Goal: Information Seeking & Learning: Learn about a topic

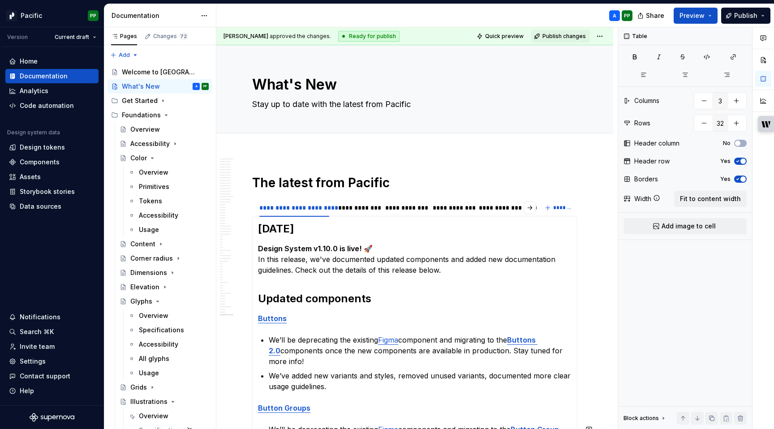
scroll to position [114, 0]
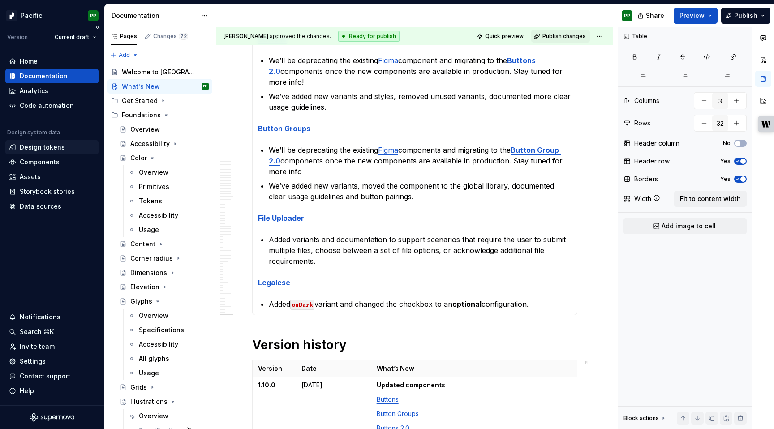
click at [38, 149] on div "Design tokens" at bounding box center [42, 147] width 45 height 9
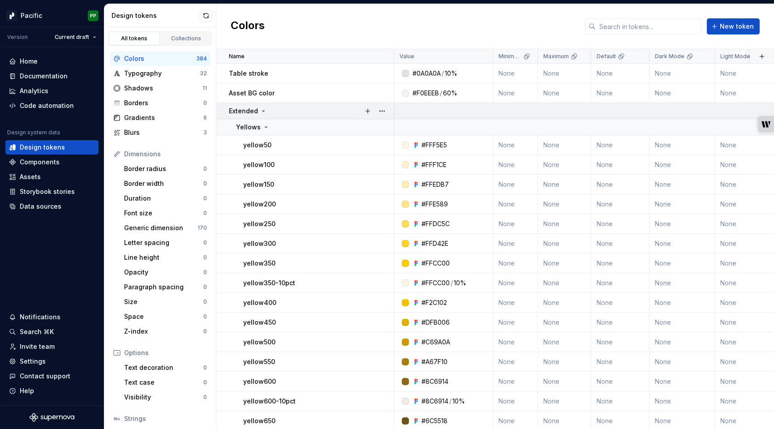
click at [262, 114] on div "Extended" at bounding box center [248, 111] width 38 height 9
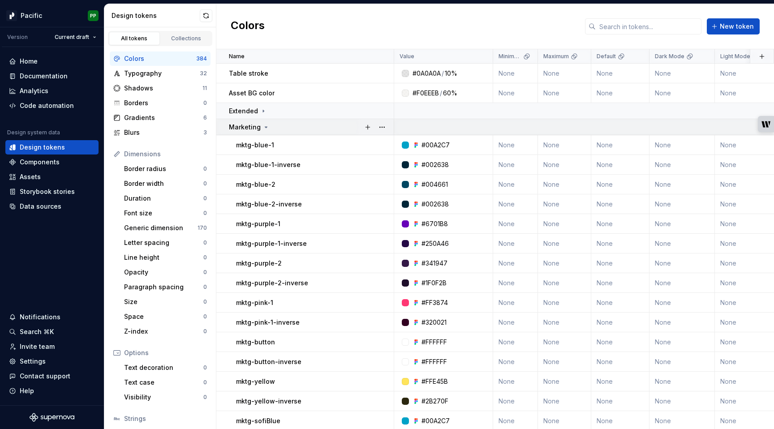
click at [263, 128] on icon at bounding box center [266, 127] width 7 height 7
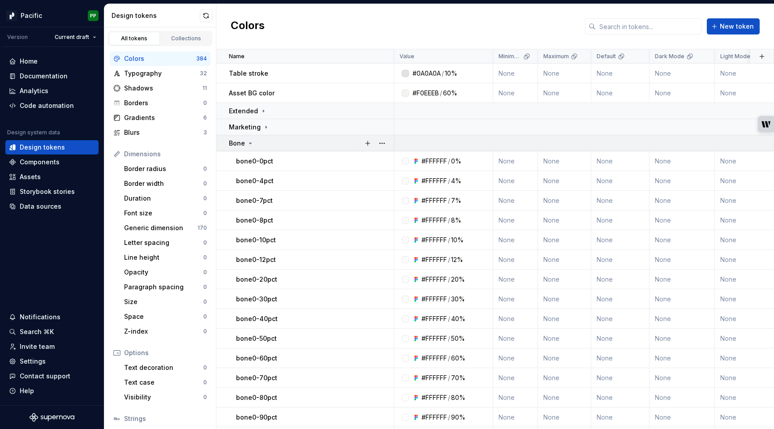
click at [253, 141] on div "Bone" at bounding box center [311, 143] width 164 height 9
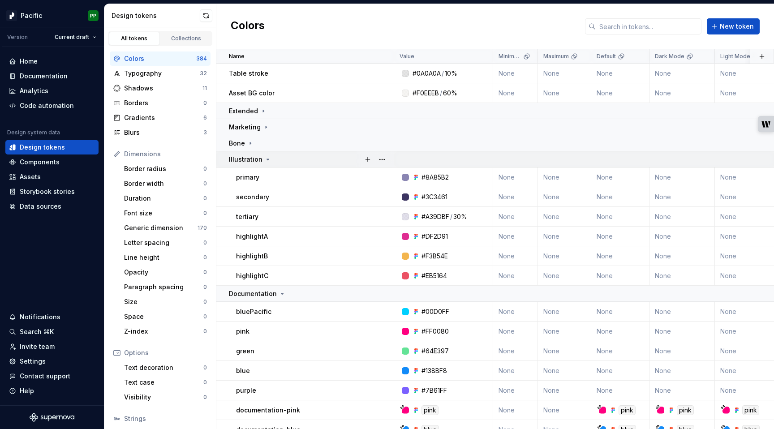
click at [265, 158] on icon at bounding box center [267, 159] width 7 height 7
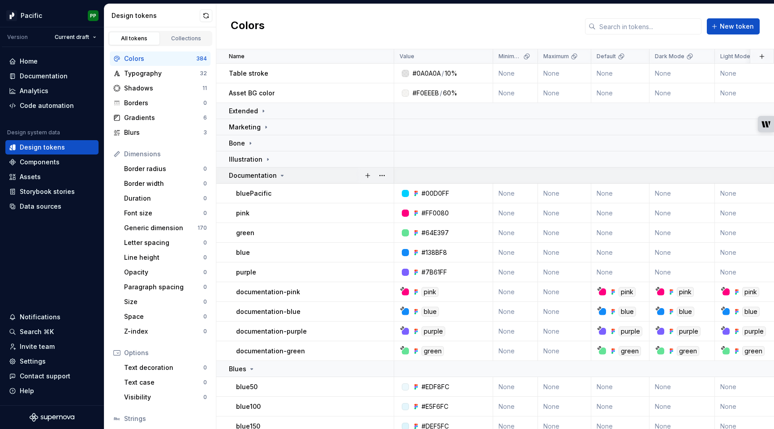
click at [276, 177] on div "Documentation" at bounding box center [257, 175] width 57 height 9
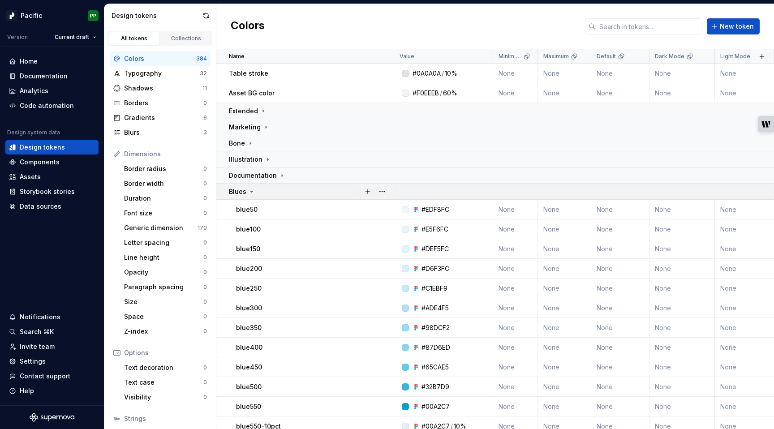
click at [251, 190] on icon at bounding box center [251, 191] width 7 height 7
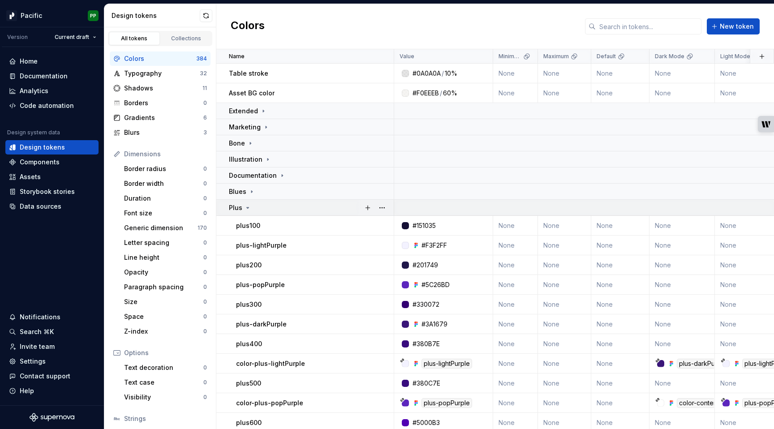
click at [252, 212] on div "Plus" at bounding box center [311, 207] width 164 height 9
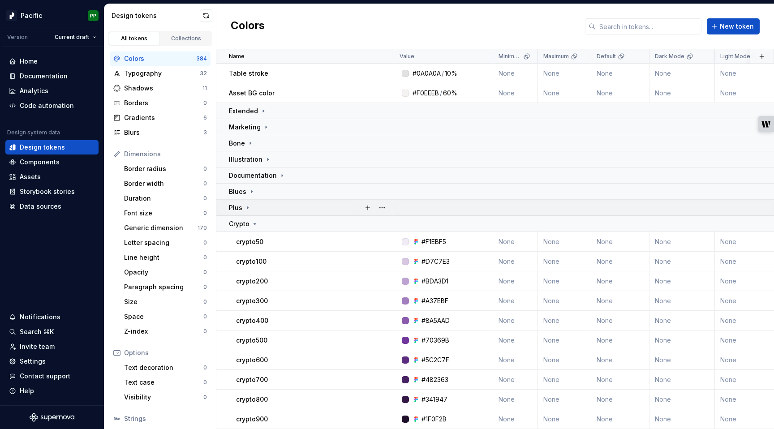
click at [252, 212] on div "Plus" at bounding box center [311, 207] width 164 height 9
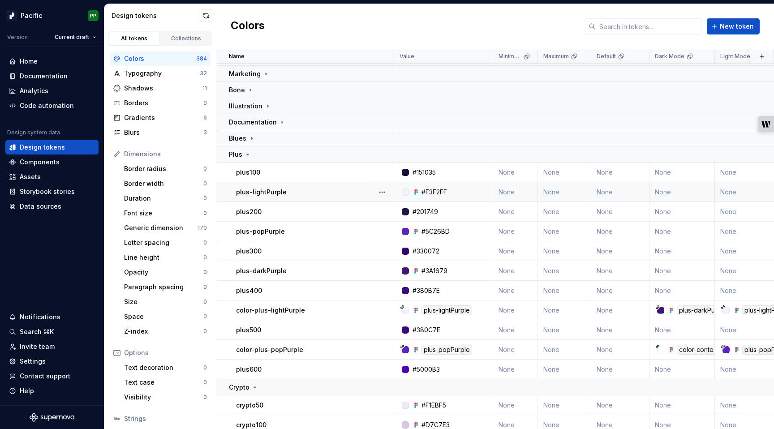
scroll to position [66, 0]
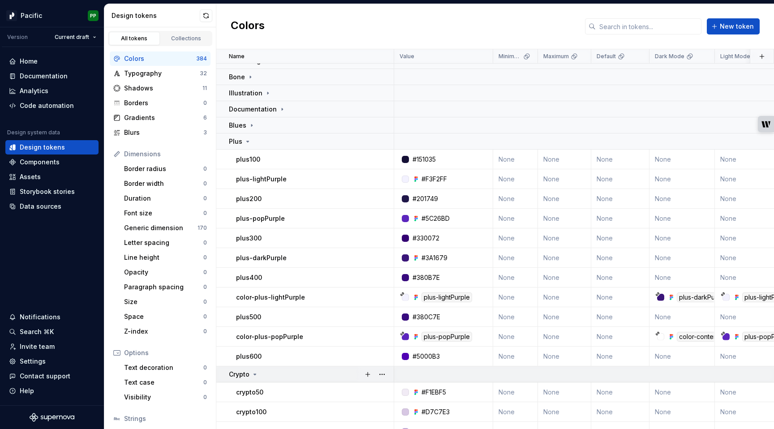
click at [252, 373] on icon at bounding box center [254, 374] width 7 height 7
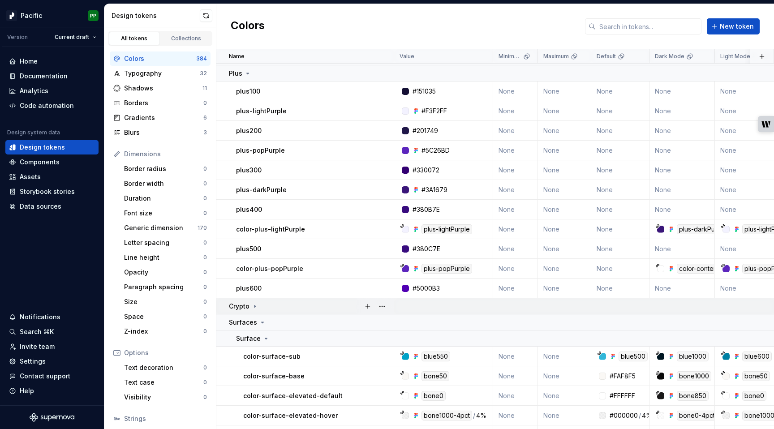
scroll to position [149, 0]
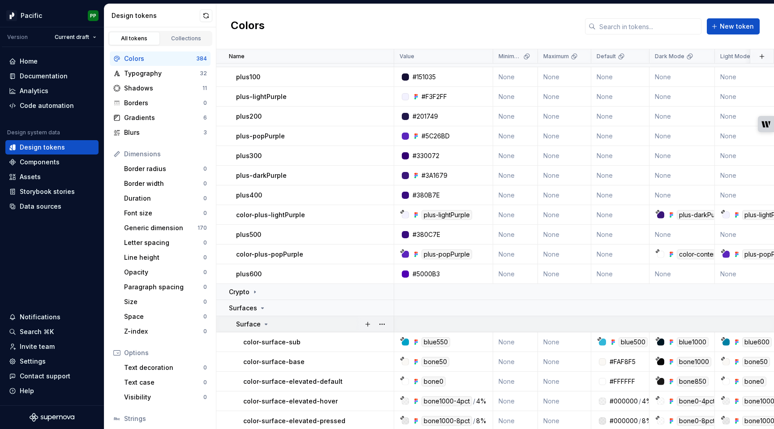
click at [263, 325] on icon at bounding box center [266, 324] width 7 height 7
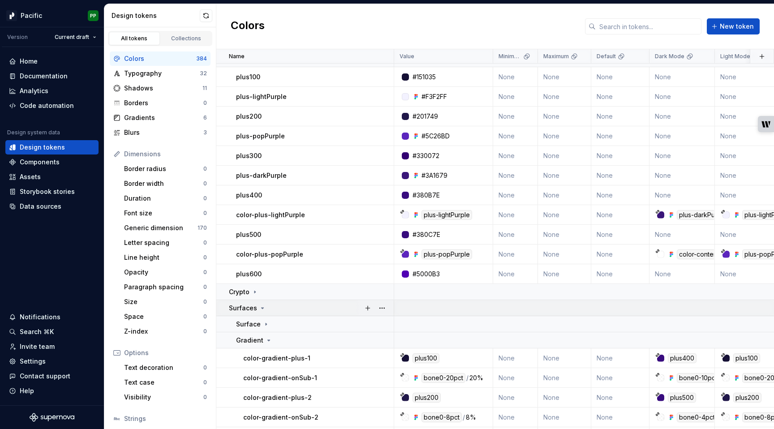
click at [262, 311] on icon at bounding box center [262, 308] width 7 height 7
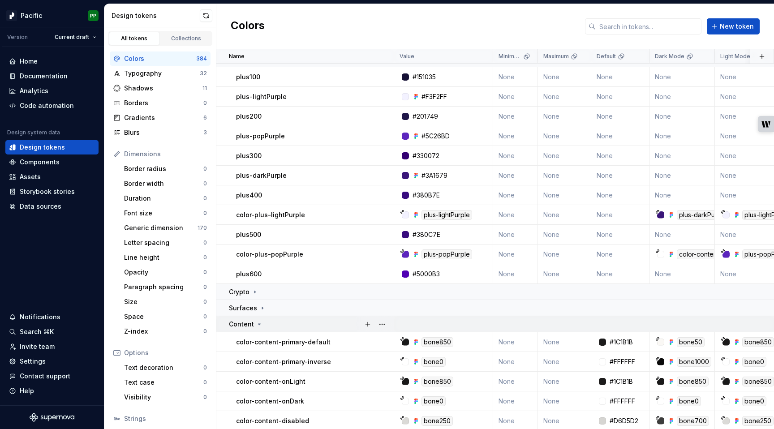
click at [260, 326] on icon at bounding box center [259, 324] width 7 height 7
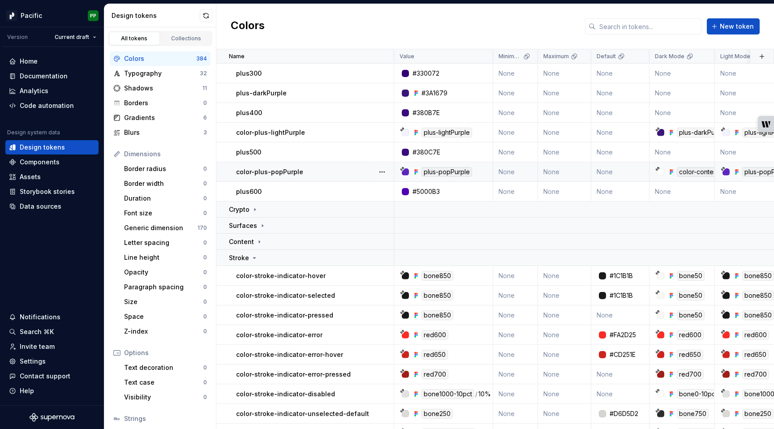
scroll to position [236, 0]
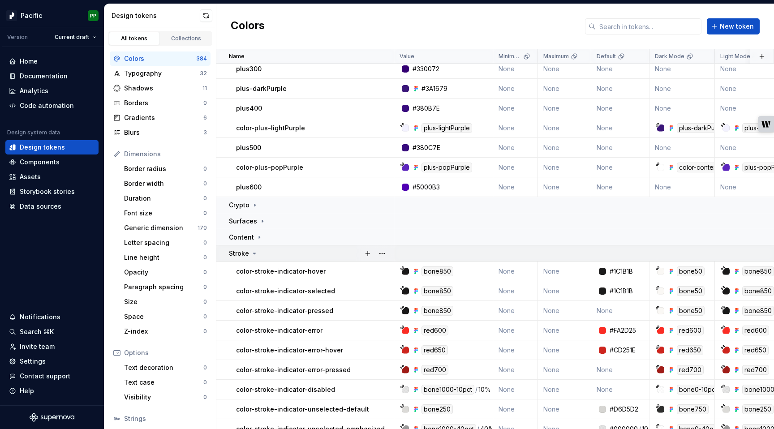
click at [256, 256] on icon at bounding box center [254, 253] width 7 height 7
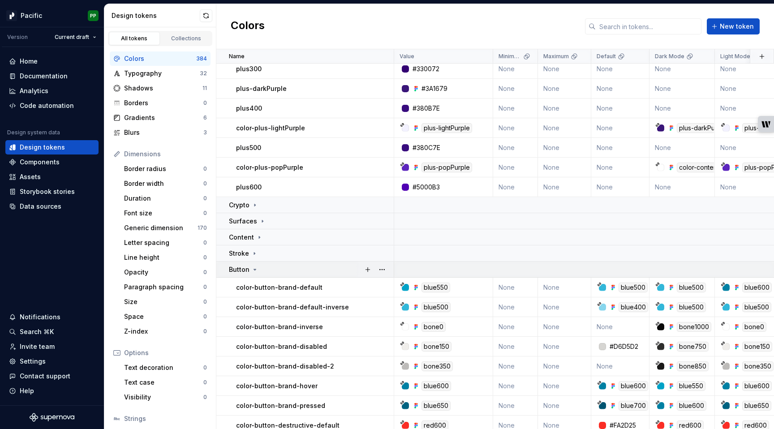
click at [255, 270] on icon at bounding box center [254, 269] width 7 height 7
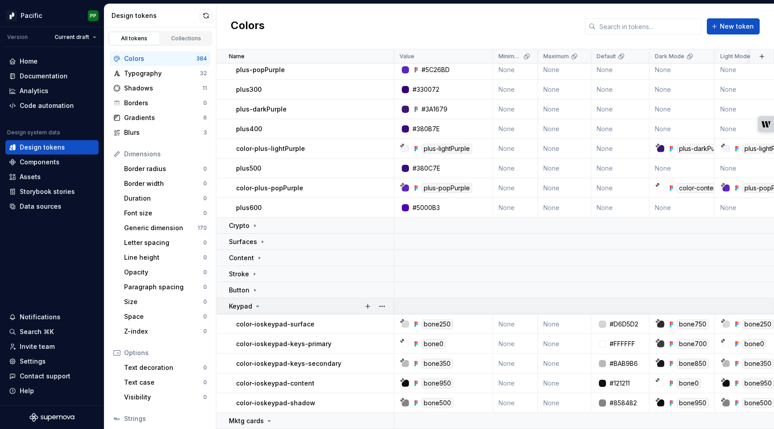
click at [257, 309] on icon at bounding box center [257, 306] width 7 height 7
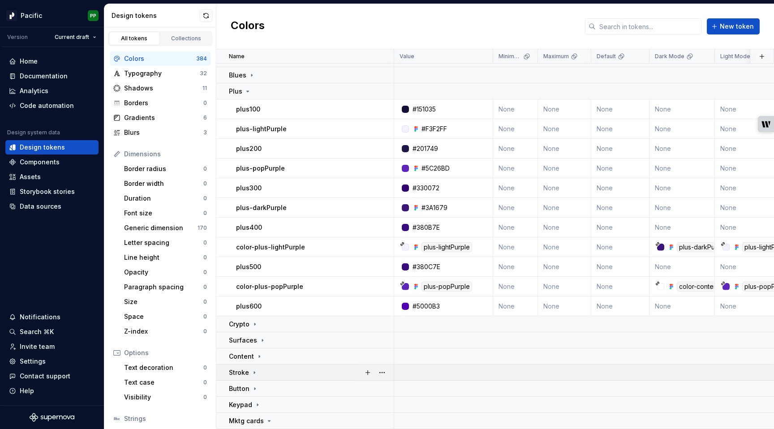
scroll to position [0, 0]
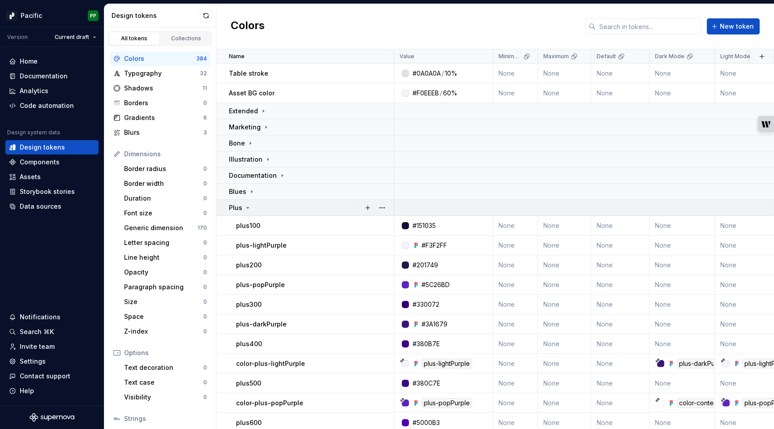
click at [248, 209] on icon at bounding box center [247, 207] width 7 height 7
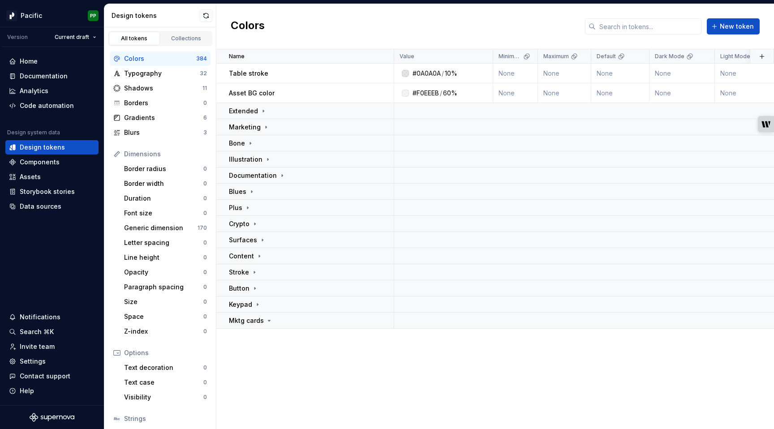
click at [312, 376] on div "Name Value Minimum Maximum Default Dark Mode Light Mode Accessible Dark Mode Ac…" at bounding box center [495, 239] width 558 height 380
click at [39, 74] on div "Documentation" at bounding box center [44, 76] width 48 height 9
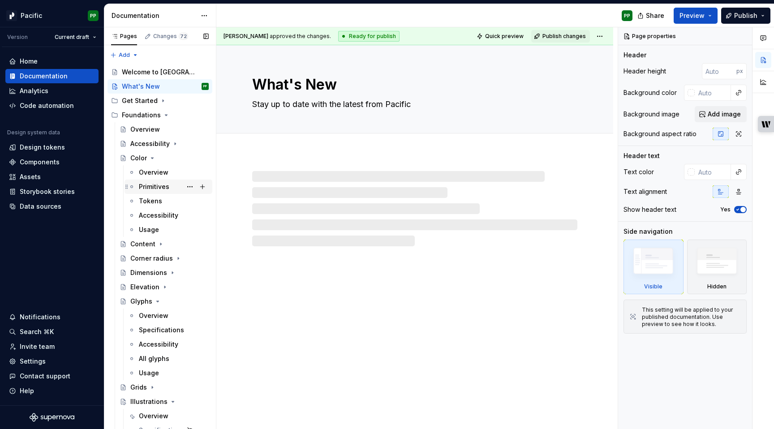
click at [167, 189] on div "Primitives" at bounding box center [154, 186] width 30 height 9
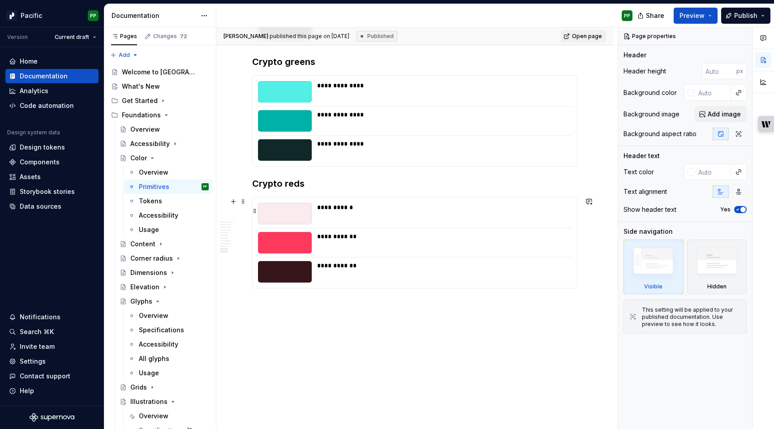
scroll to position [5132, 0]
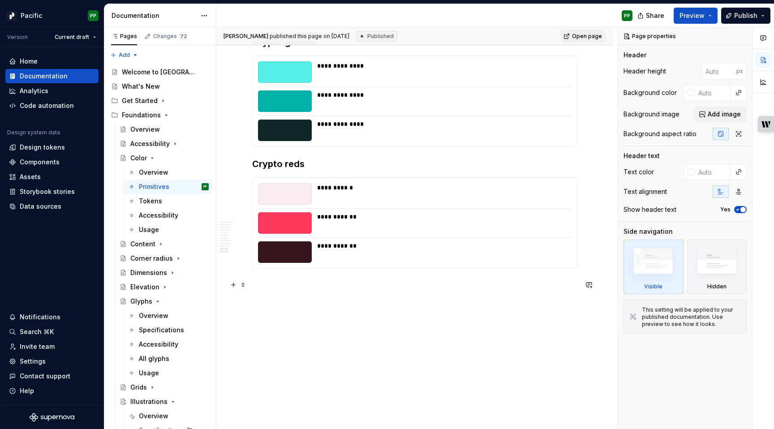
type textarea "*"
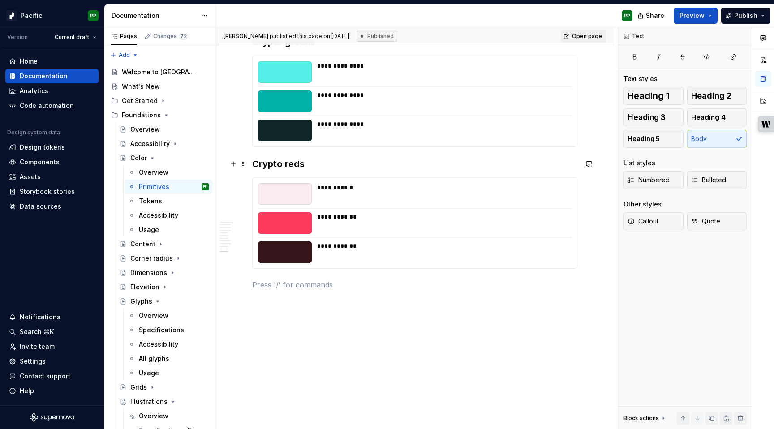
click at [339, 160] on h3 "Crypto reds" at bounding box center [414, 164] width 325 height 13
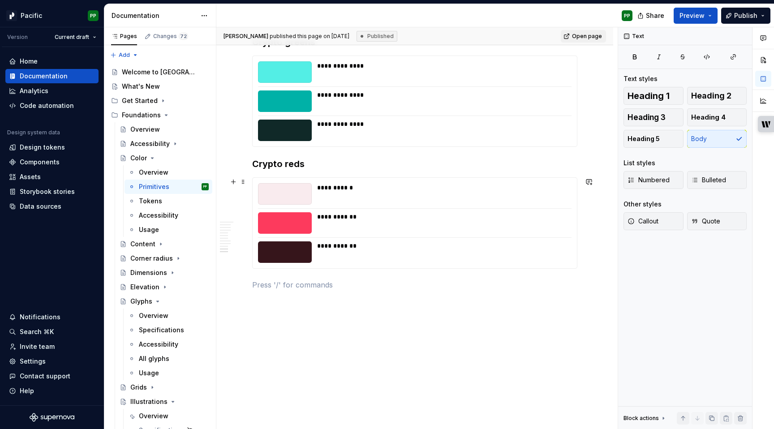
click at [325, 169] on h3 "Crypto reds" at bounding box center [414, 164] width 325 height 13
click at [309, 288] on p at bounding box center [414, 285] width 325 height 11
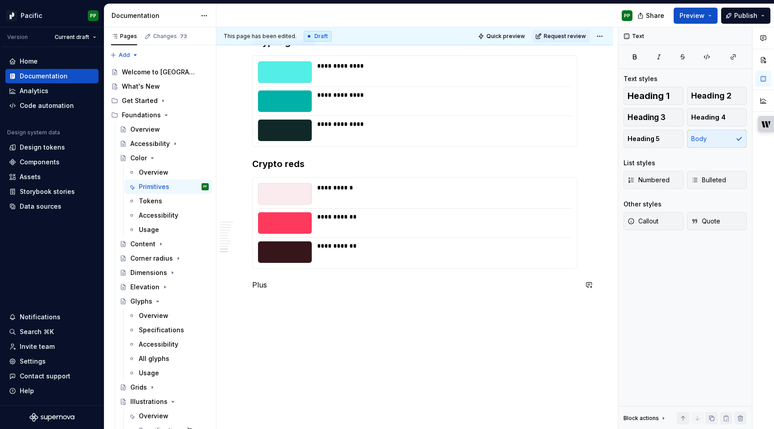
type textarea "*"
click at [641, 117] on span "Heading 3" at bounding box center [647, 117] width 38 height 9
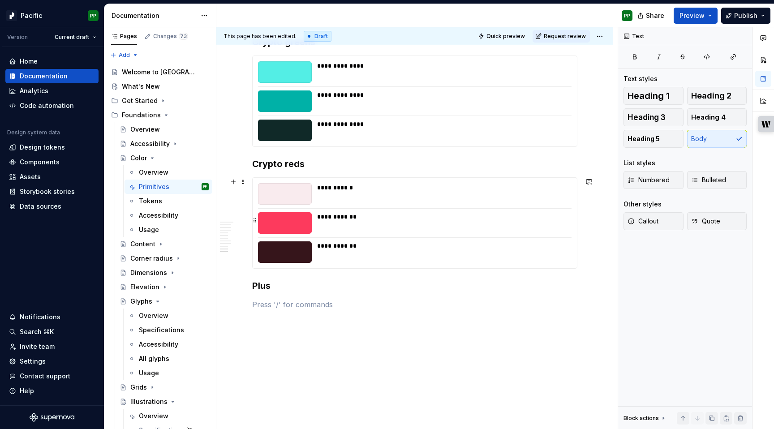
click at [384, 215] on div "**********" at bounding box center [444, 216] width 254 height 9
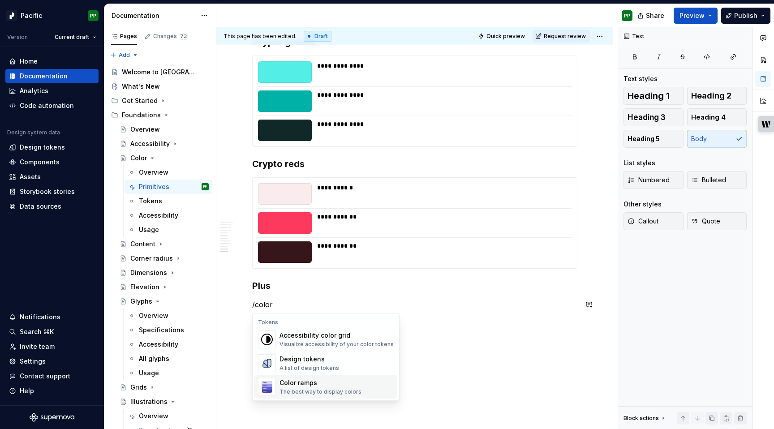
click at [355, 385] on div "Color ramps" at bounding box center [321, 383] width 82 height 9
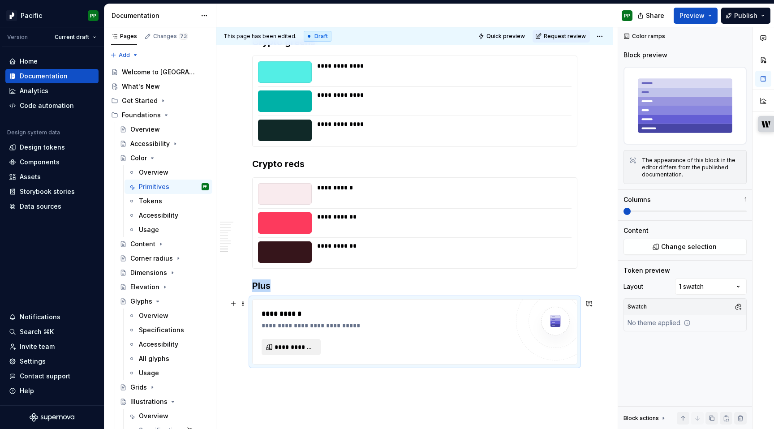
click at [311, 348] on span "**********" at bounding box center [295, 347] width 40 height 9
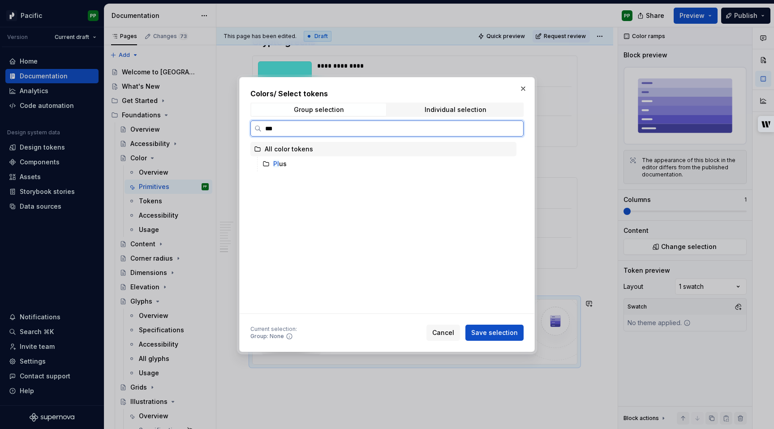
type input "****"
click at [295, 164] on div "Plus" at bounding box center [388, 164] width 258 height 14
click at [361, 163] on div "Plus" at bounding box center [388, 164] width 258 height 14
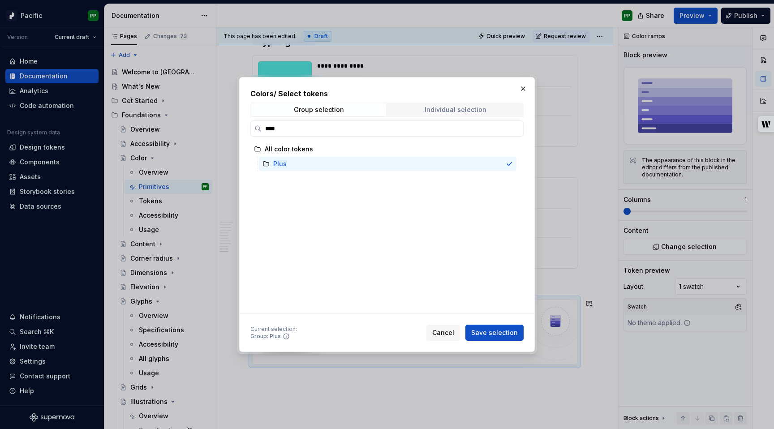
click at [444, 107] on div "Individual selection" at bounding box center [456, 109] width 62 height 7
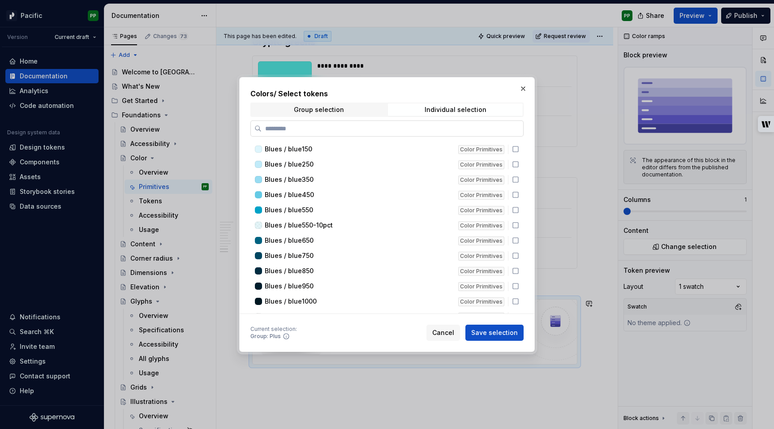
click at [332, 134] on label at bounding box center [387, 129] width 273 height 16
click at [332, 133] on input "search" at bounding box center [393, 128] width 262 height 9
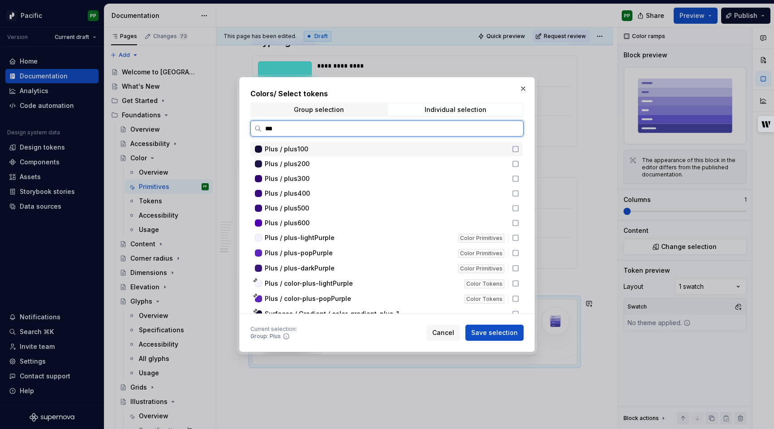
type input "****"
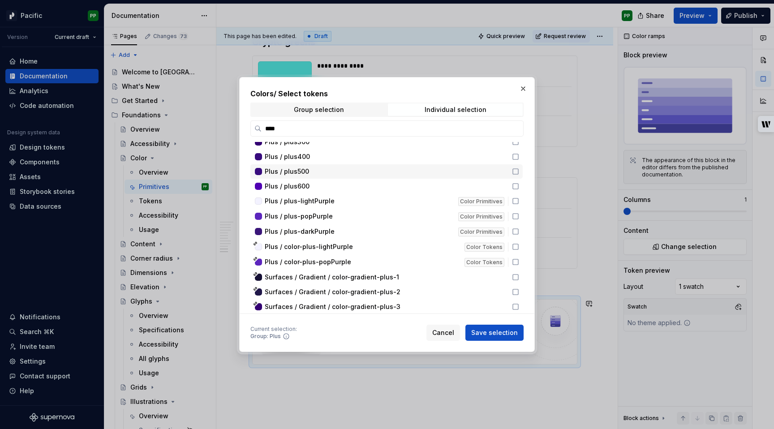
scroll to position [36, 0]
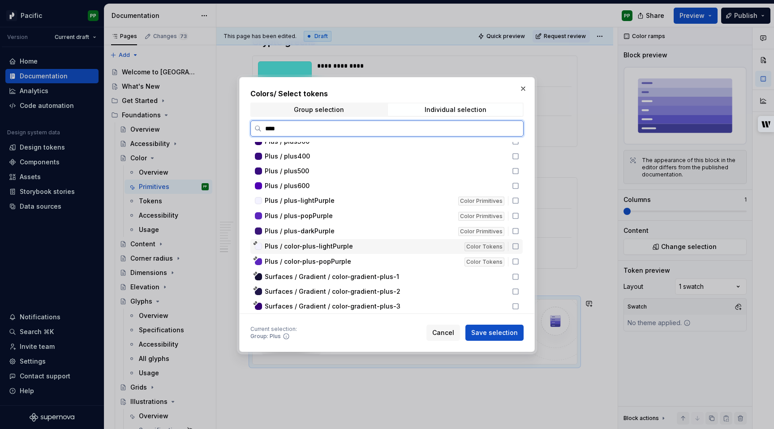
click at [519, 247] on icon at bounding box center [515, 246] width 7 height 7
click at [519, 261] on icon at bounding box center [515, 261] width 7 height 7
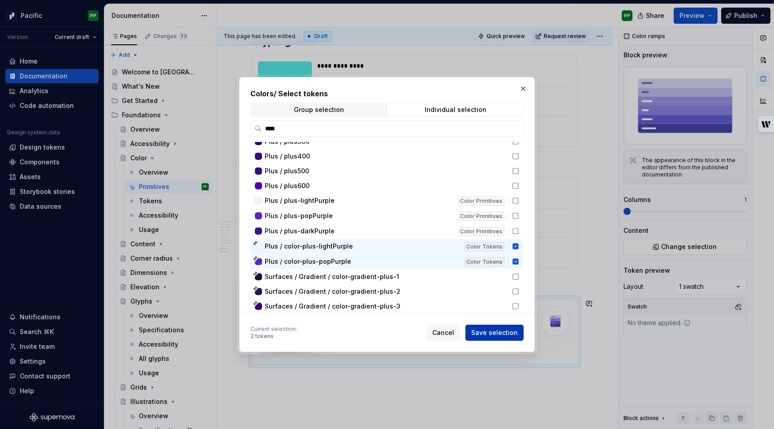
click at [499, 331] on span "Save selection" at bounding box center [494, 333] width 47 height 9
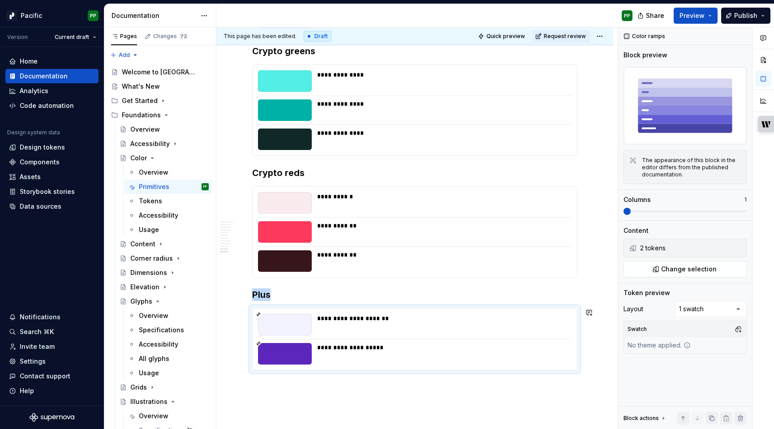
scroll to position [5154, 0]
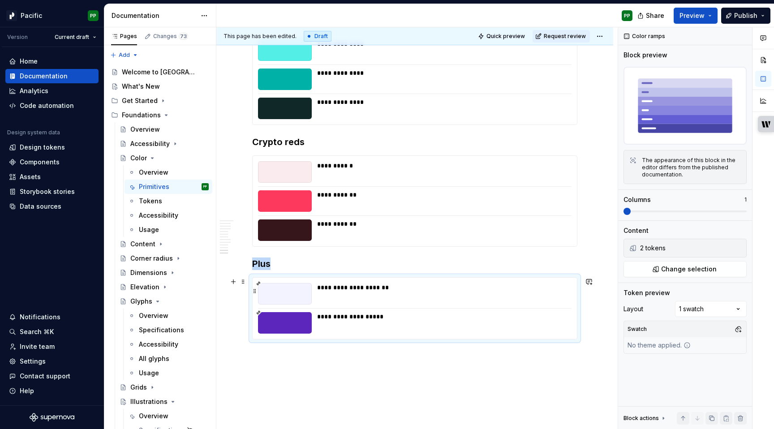
click at [472, 298] on div "**********" at bounding box center [441, 294] width 249 height 22
click at [680, 265] on span "Change selection" at bounding box center [690, 269] width 56 height 9
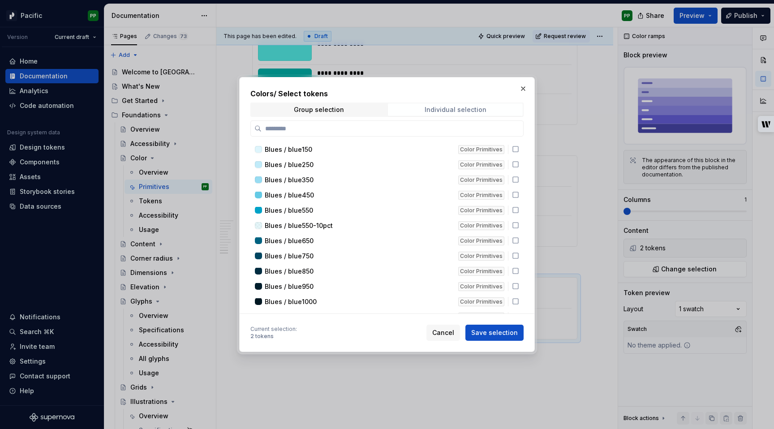
click at [460, 113] on div "Individual selection" at bounding box center [456, 109] width 62 height 7
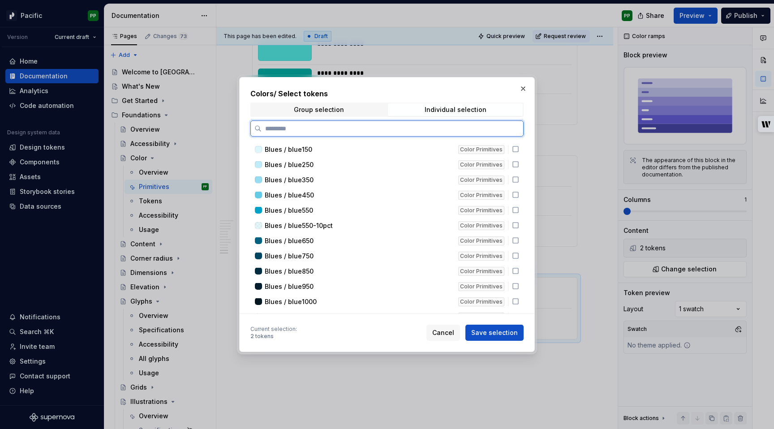
click at [449, 128] on input "search" at bounding box center [393, 128] width 262 height 9
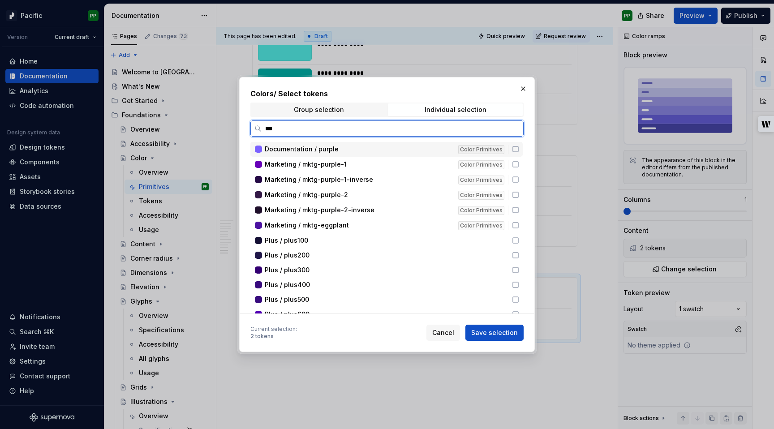
type input "****"
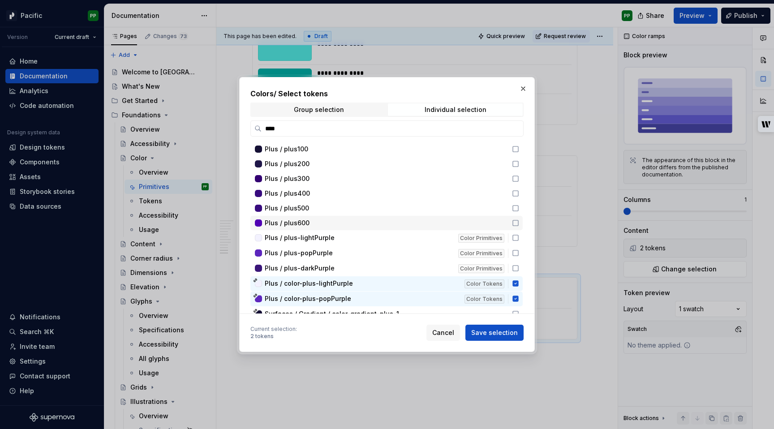
scroll to position [9, 0]
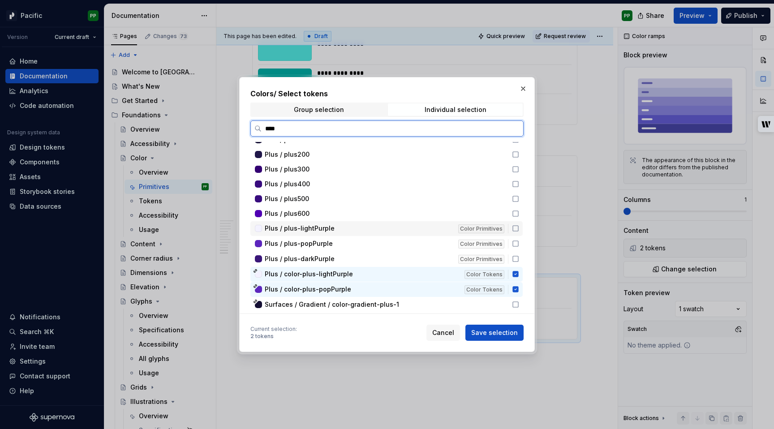
click at [519, 226] on icon at bounding box center [515, 228] width 7 height 7
click at [519, 243] on icon at bounding box center [515, 243] width 7 height 7
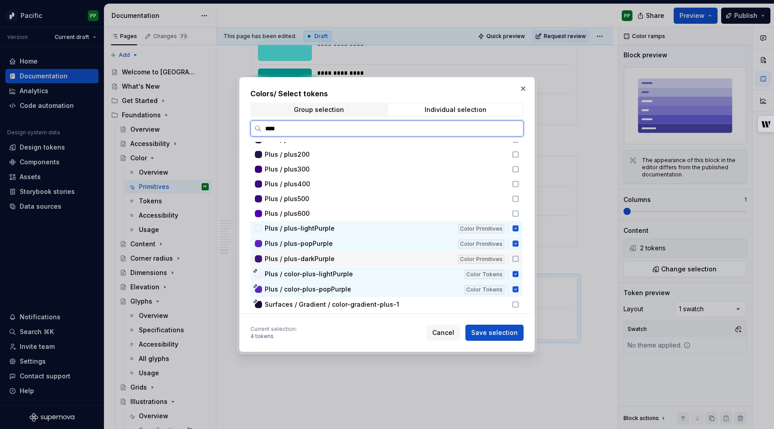
click at [519, 259] on icon at bounding box center [515, 258] width 7 height 7
click at [519, 275] on icon at bounding box center [516, 275] width 6 height 6
click at [519, 287] on icon at bounding box center [516, 290] width 6 height 6
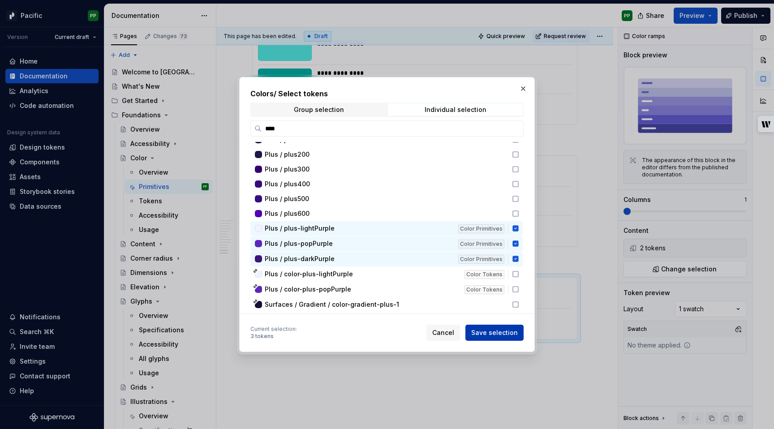
click at [510, 333] on span "Save selection" at bounding box center [494, 333] width 47 height 9
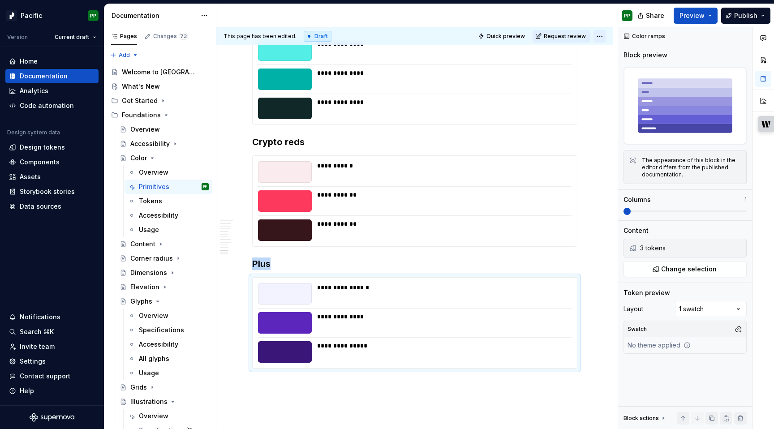
click at [607, 33] on html "Pacific PP Version Current draft Home Documentation Analytics Code automation D…" at bounding box center [387, 214] width 774 height 429
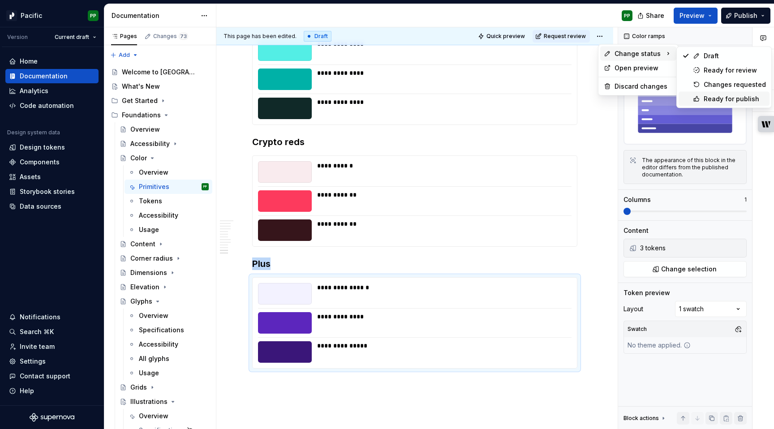
click at [708, 97] on div "Ready for publish" at bounding box center [735, 99] width 62 height 9
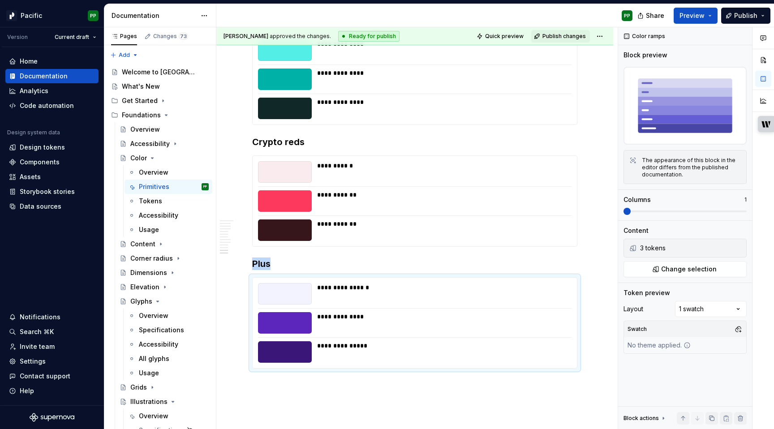
scroll to position [4961, 0]
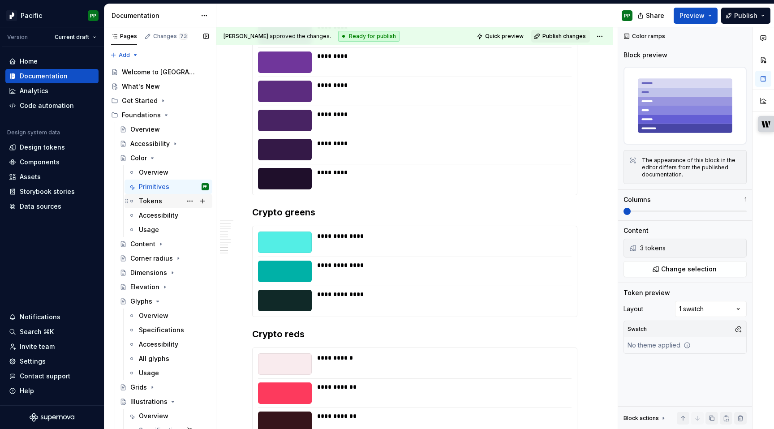
click at [169, 204] on div "Tokens" at bounding box center [174, 201] width 70 height 13
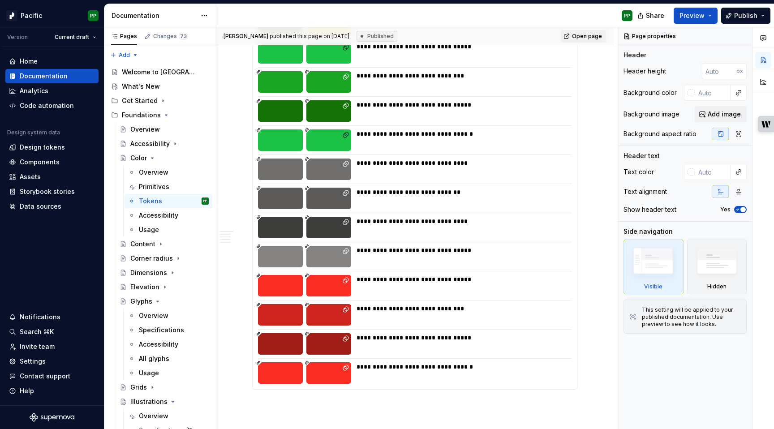
scroll to position [5146, 0]
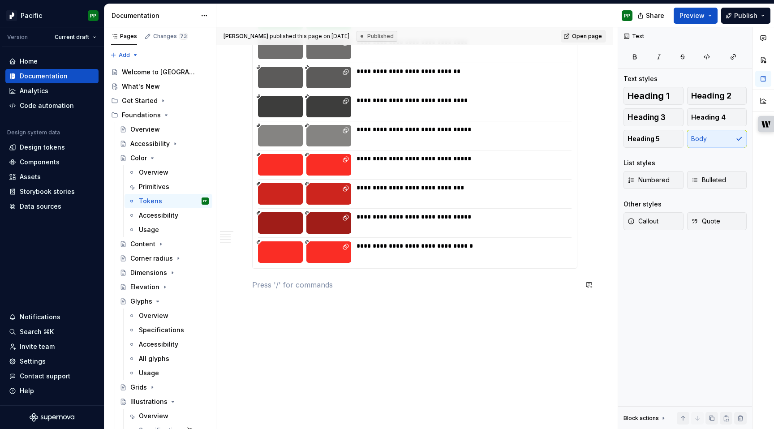
type textarea "*"
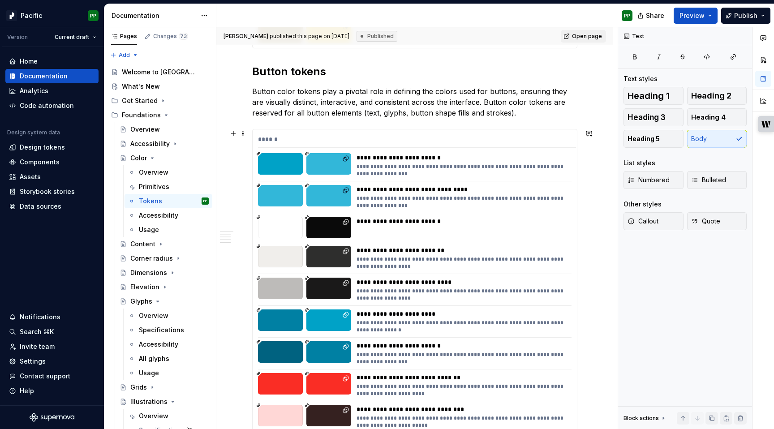
scroll to position [3655, 0]
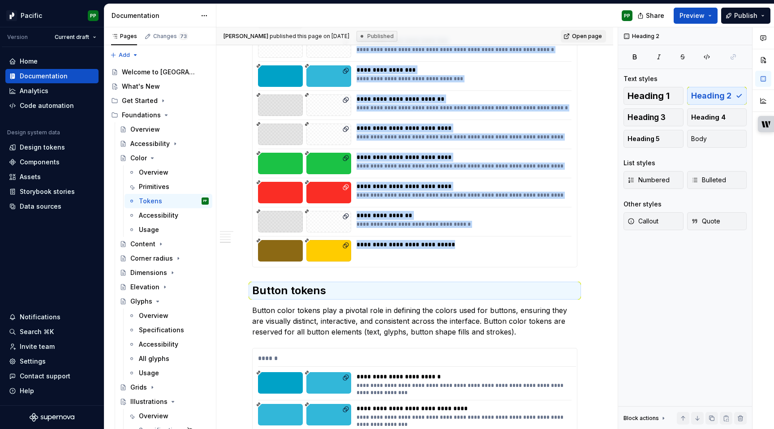
scroll to position [3668, 0]
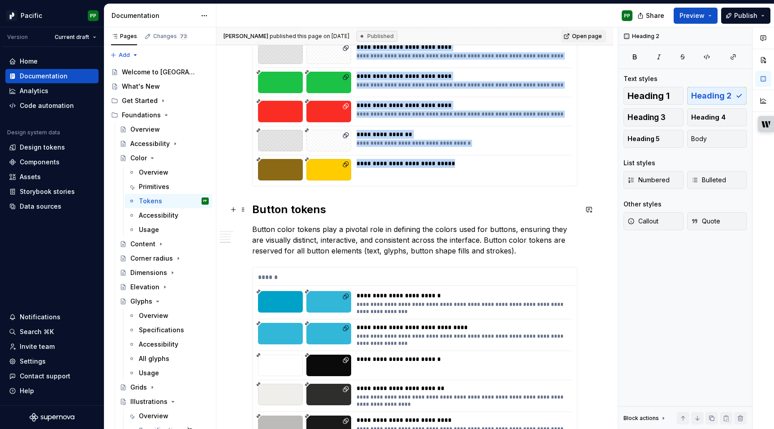
click at [346, 209] on h2 "Button tokens" at bounding box center [414, 210] width 325 height 14
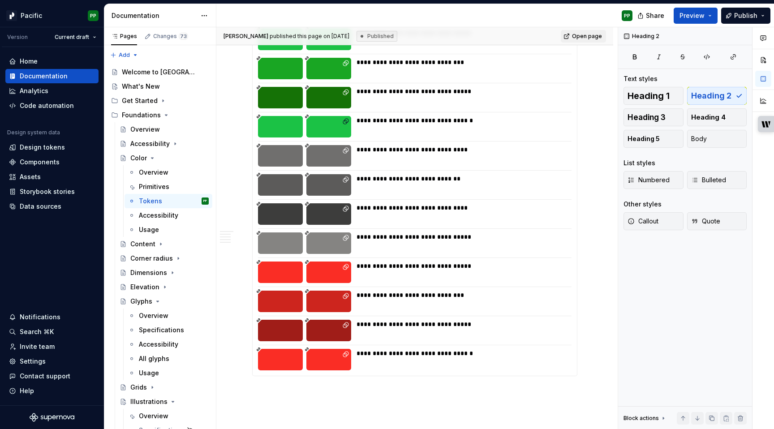
scroll to position [5146, 0]
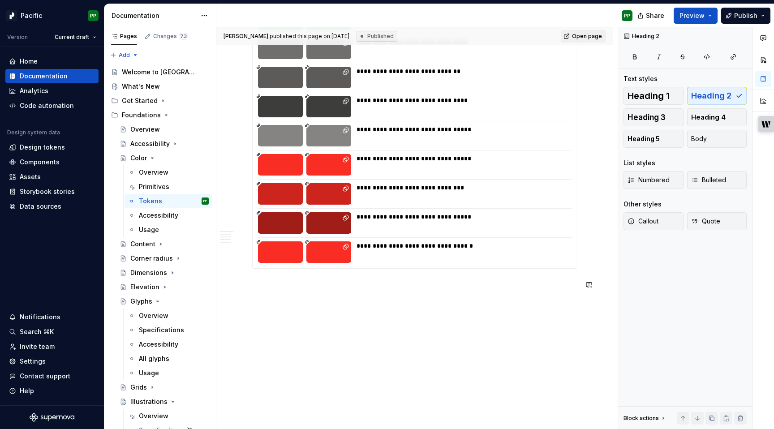
click at [371, 350] on div "[PERSON_NAME] published this page on [DATE] Published Open page Color Color is …" at bounding box center [417, 228] width 402 height 402
click at [370, 330] on div "[PERSON_NAME] published this page on [DATE] Published Open page Color Color is …" at bounding box center [417, 228] width 402 height 402
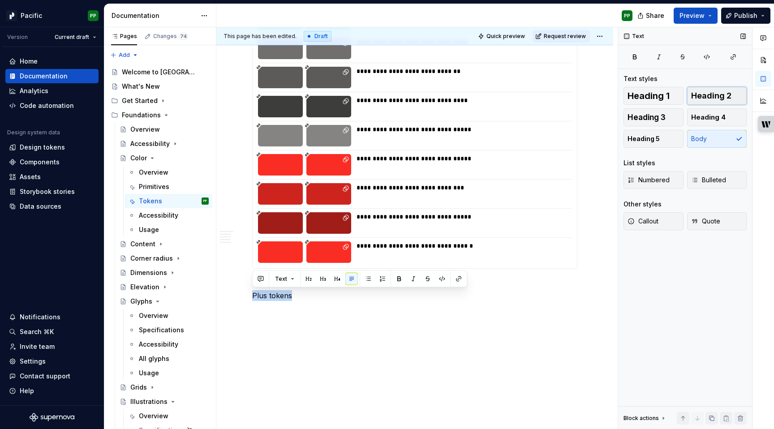
click at [713, 96] on span "Heading 2" at bounding box center [712, 95] width 40 height 9
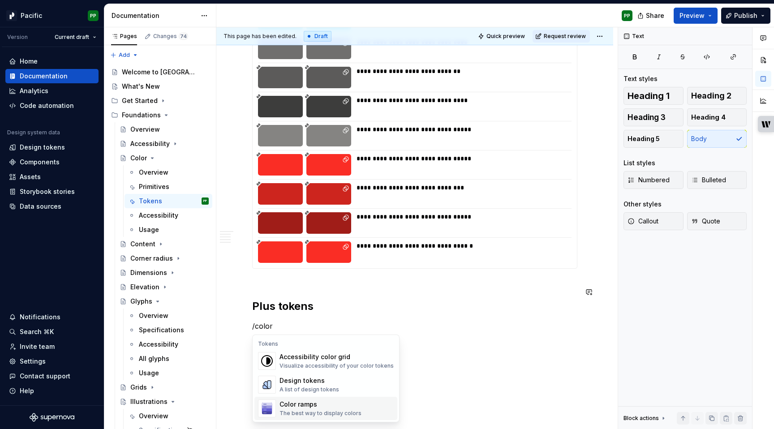
click at [318, 404] on div "Color ramps" at bounding box center [321, 404] width 82 height 9
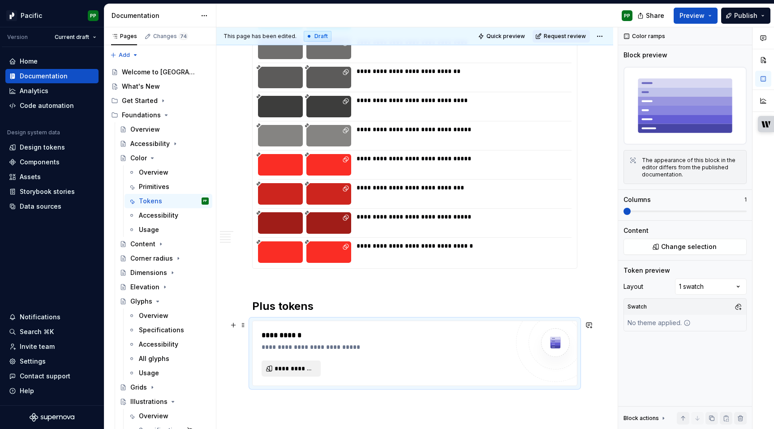
click at [304, 369] on span "**********" at bounding box center [295, 368] width 40 height 9
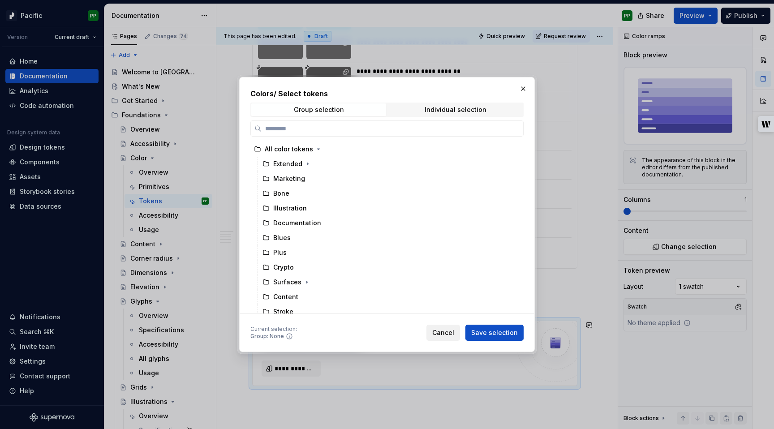
click at [446, 330] on span "Cancel" at bounding box center [444, 333] width 22 height 9
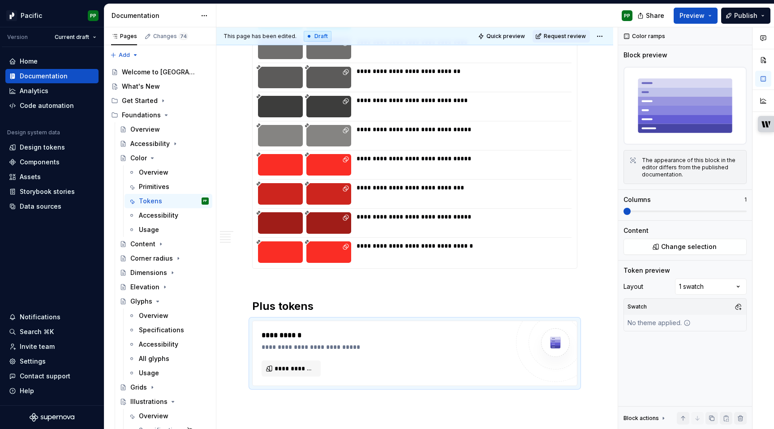
click at [466, 247] on div "**********" at bounding box center [464, 246] width 214 height 9
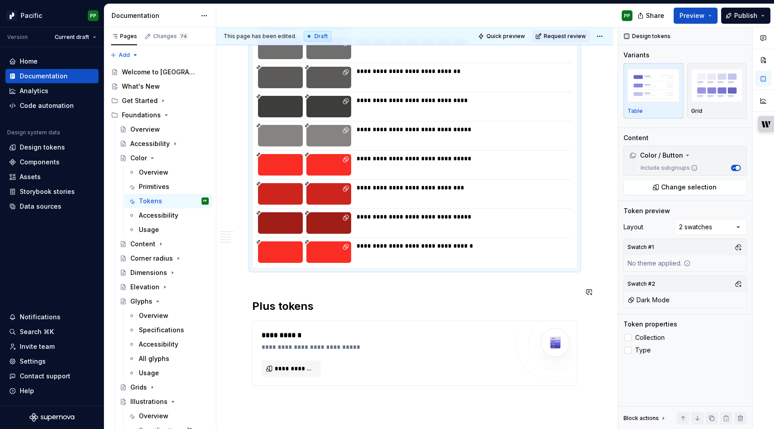
click at [395, 342] on div "**********" at bounding box center [385, 341] width 247 height 22
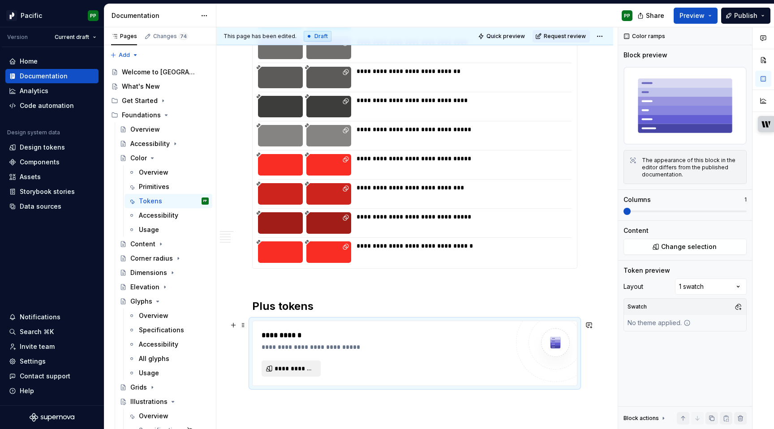
click at [309, 370] on span "**********" at bounding box center [295, 368] width 40 height 9
click at [542, 337] on div at bounding box center [556, 343] width 54 height 54
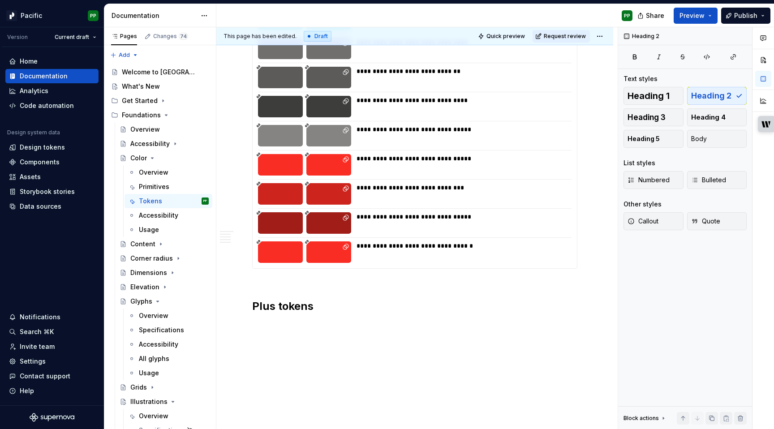
click at [340, 307] on h2 "Plus tokens" at bounding box center [414, 299] width 325 height 29
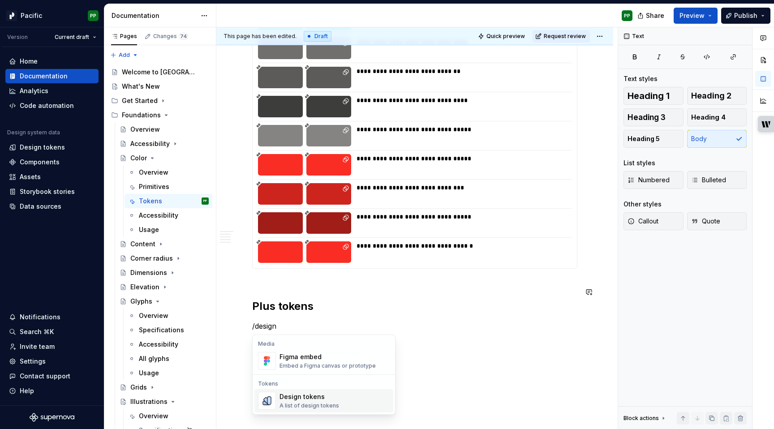
click at [311, 397] on div "Design tokens" at bounding box center [310, 397] width 60 height 9
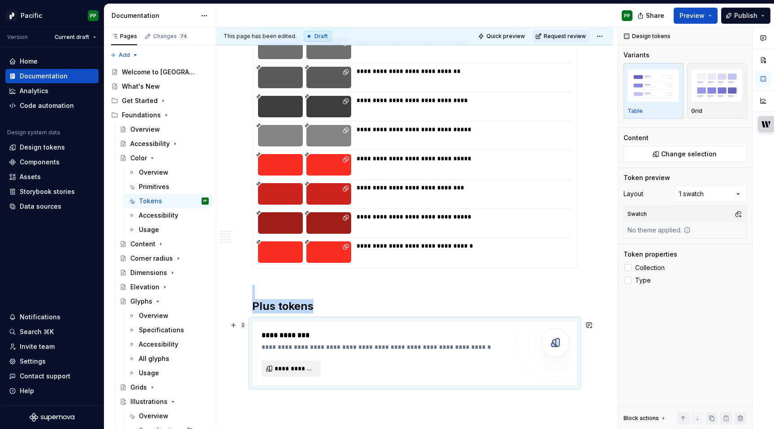
click at [293, 370] on span "**********" at bounding box center [295, 368] width 40 height 9
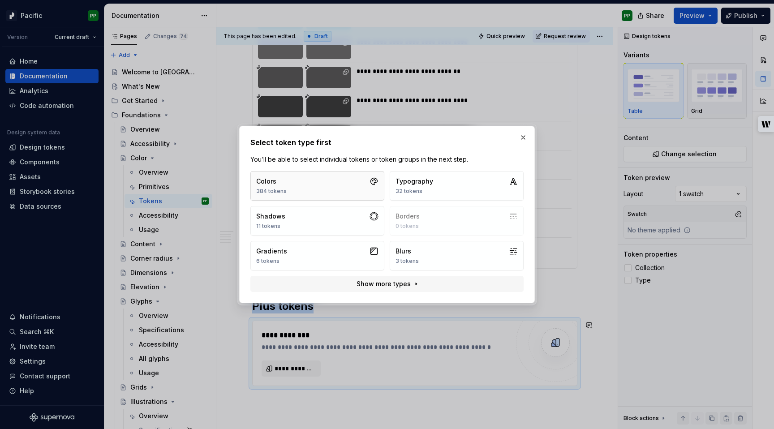
click at [312, 184] on button "Colors 384 tokens" at bounding box center [318, 186] width 134 height 30
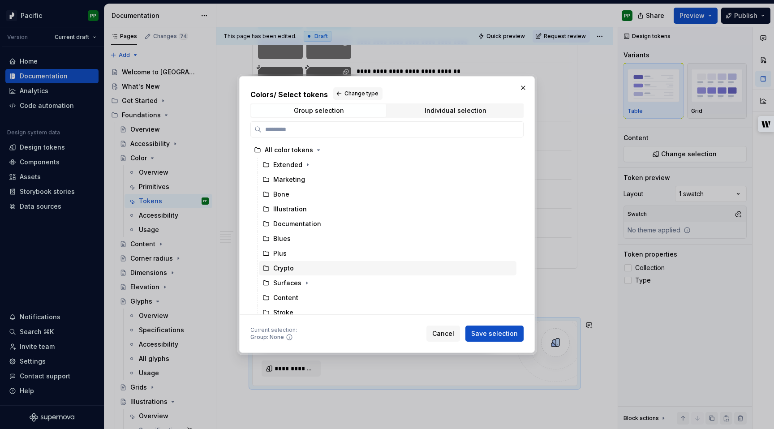
scroll to position [50, 0]
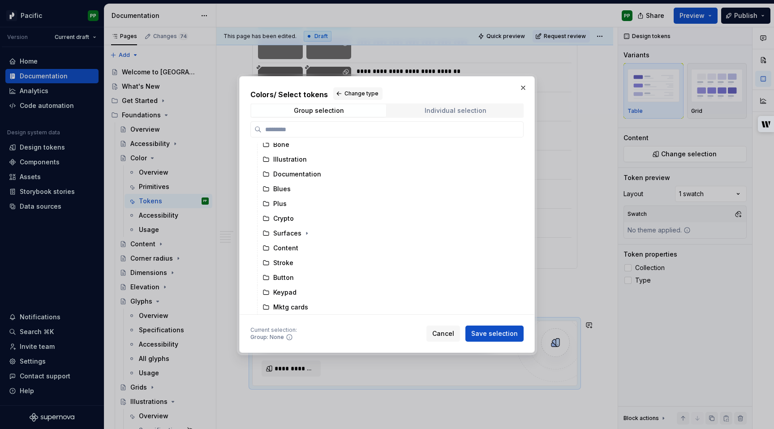
click at [464, 108] on div "Individual selection" at bounding box center [456, 110] width 62 height 7
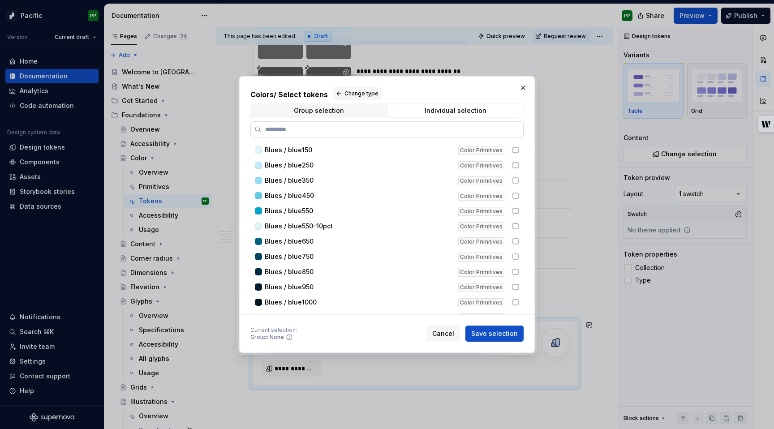
click at [398, 129] on input "search" at bounding box center [393, 129] width 262 height 9
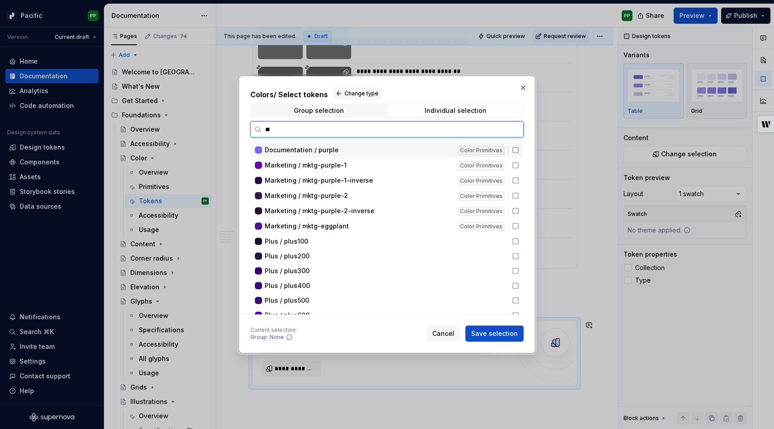
type input "***"
type textarea "*"
type input "****"
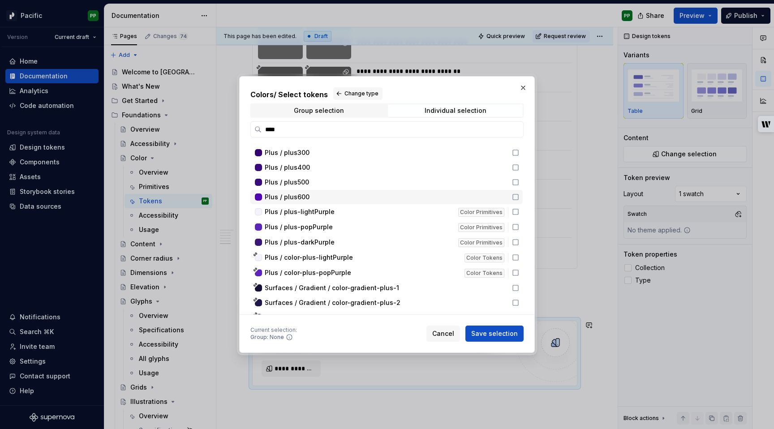
scroll to position [36, 0]
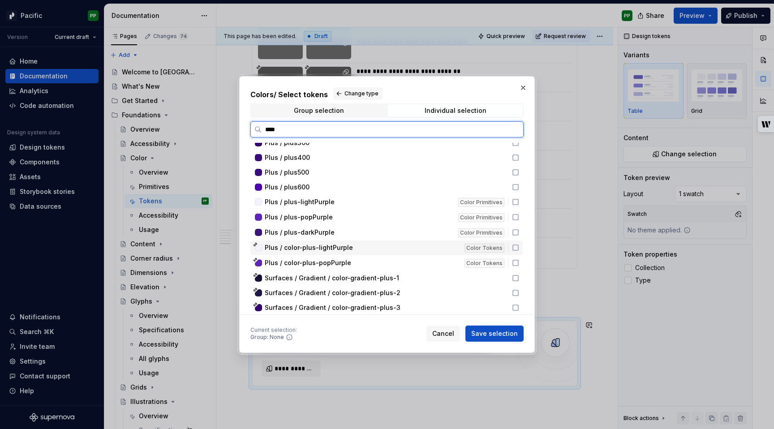
click at [519, 248] on icon at bounding box center [515, 247] width 7 height 7
click at [519, 260] on icon at bounding box center [515, 262] width 5 height 5
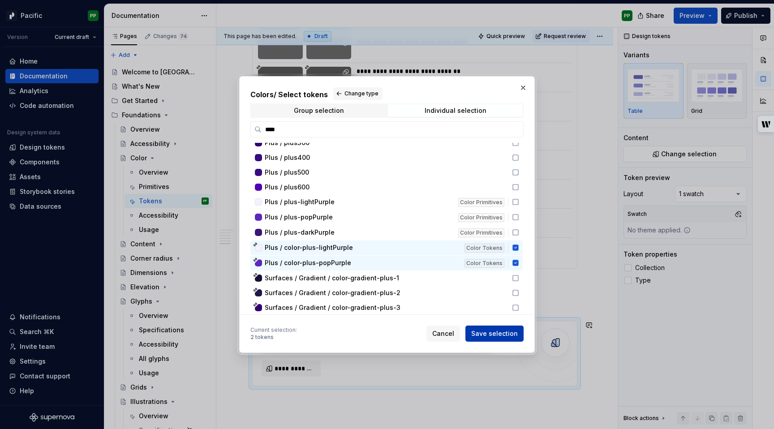
click at [497, 333] on span "Save selection" at bounding box center [494, 333] width 47 height 9
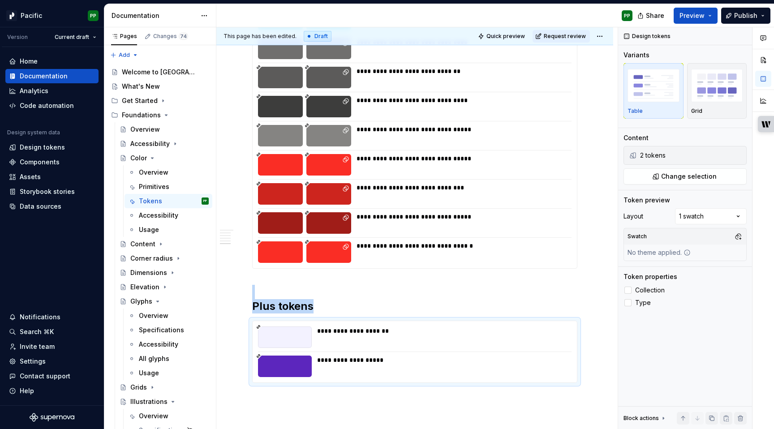
click at [501, 255] on div "**********" at bounding box center [462, 253] width 210 height 22
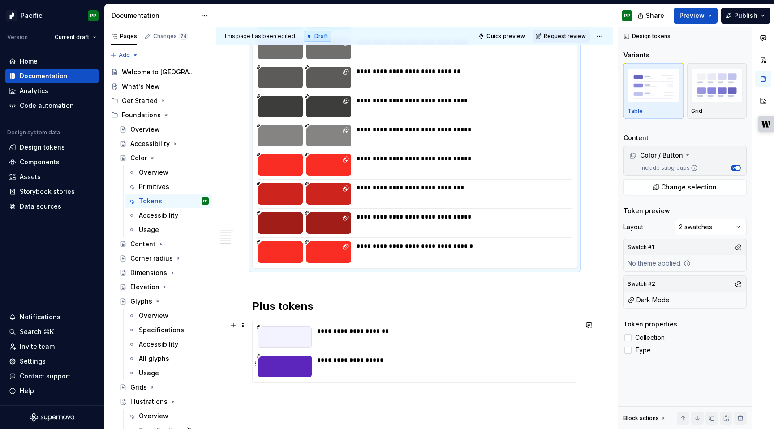
click at [493, 371] on div "**********" at bounding box center [441, 367] width 249 height 22
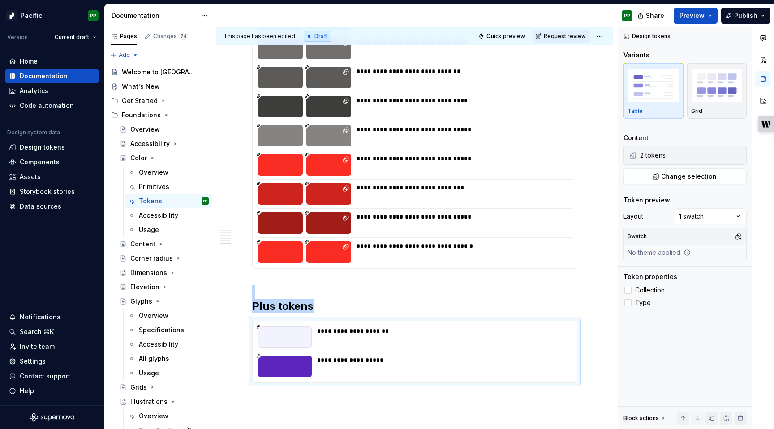
click at [476, 219] on div "**********" at bounding box center [464, 216] width 214 height 9
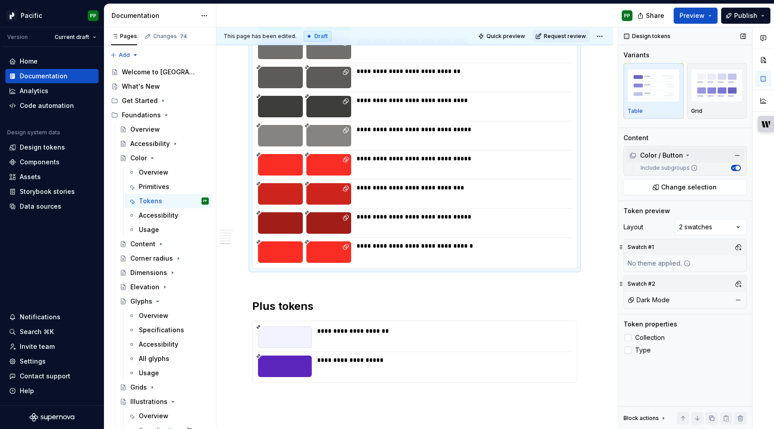
click at [687, 154] on icon at bounding box center [687, 155] width 7 height 7
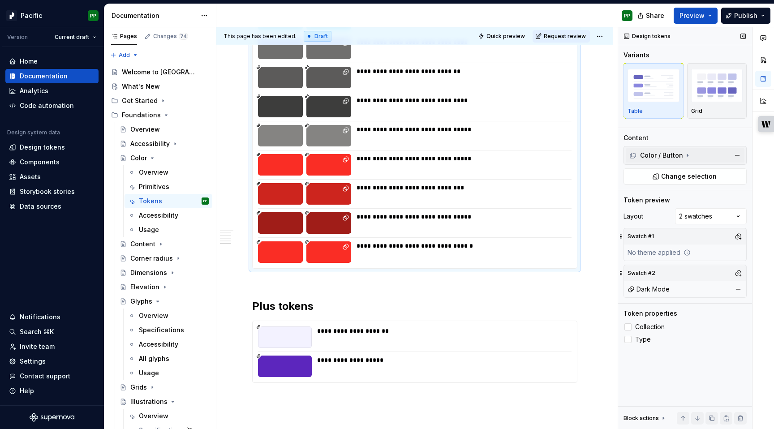
click at [688, 155] on icon at bounding box center [688, 156] width 1 height 2
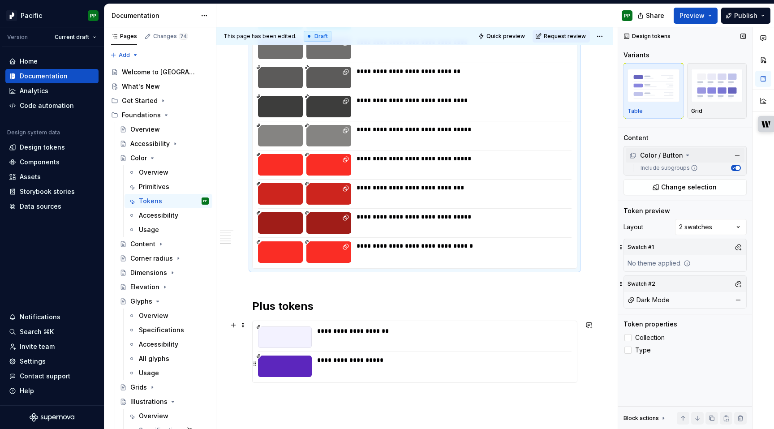
click at [429, 338] on div "**********" at bounding box center [441, 338] width 249 height 22
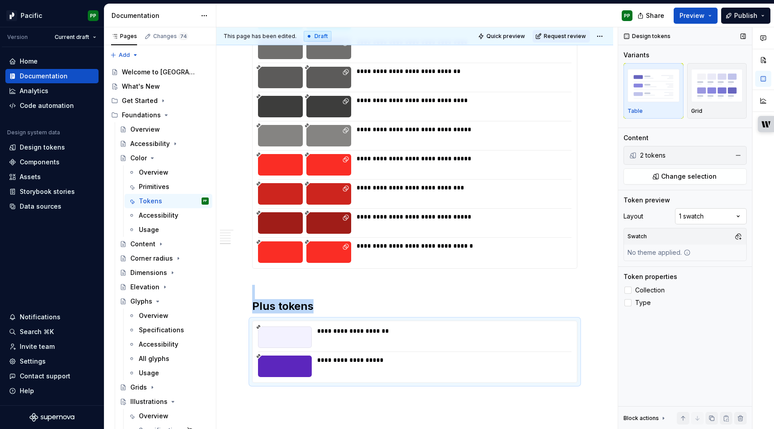
click at [739, 215] on div "Comments Open comments No comments yet Select ‘Comment’ from the block context …" at bounding box center [697, 228] width 156 height 402
click at [450, 206] on html "Pacific PP Version Current draft Home Documentation Analytics Code automation D…" at bounding box center [387, 214] width 774 height 429
click at [489, 215] on div "**********" at bounding box center [464, 216] width 214 height 9
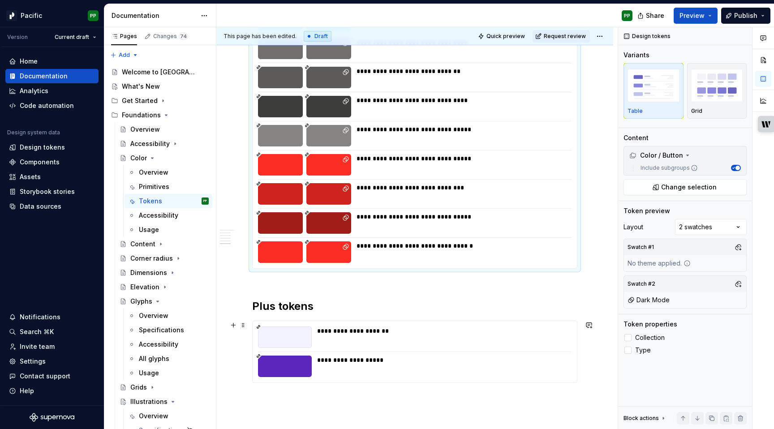
click at [475, 351] on div "**********" at bounding box center [415, 351] width 324 height 61
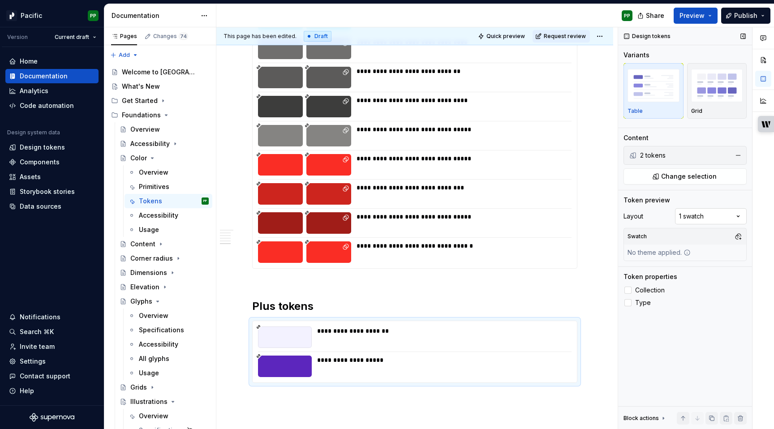
click at [736, 216] on div "Comments Open comments No comments yet Select ‘Comment’ from the block context …" at bounding box center [697, 228] width 156 height 402
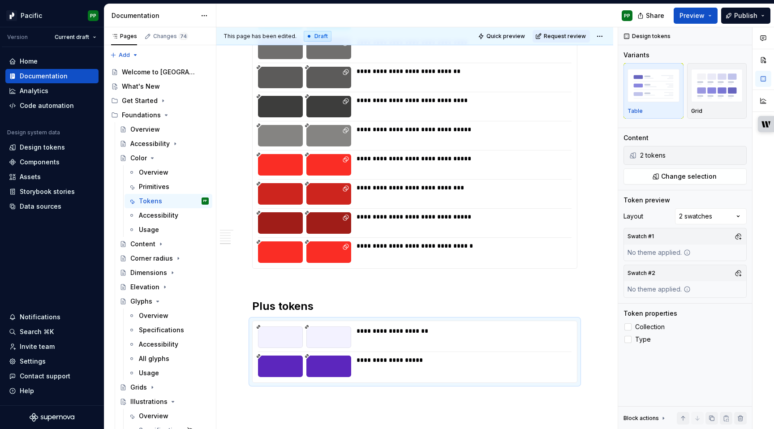
click at [509, 227] on div "**********" at bounding box center [462, 223] width 210 height 22
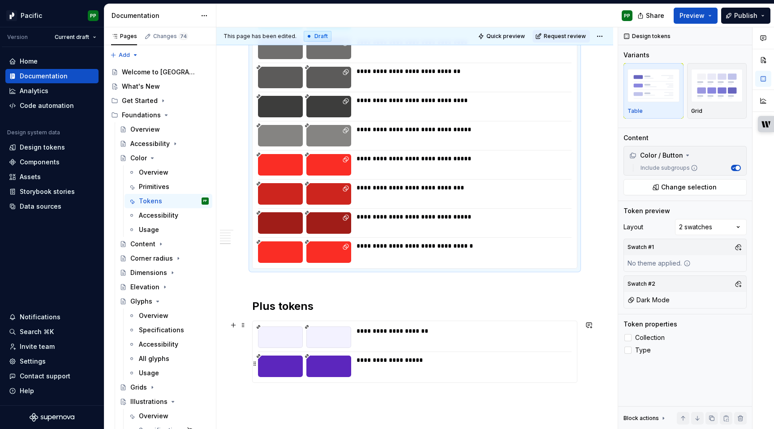
click at [502, 363] on div "**********" at bounding box center [464, 360] width 214 height 9
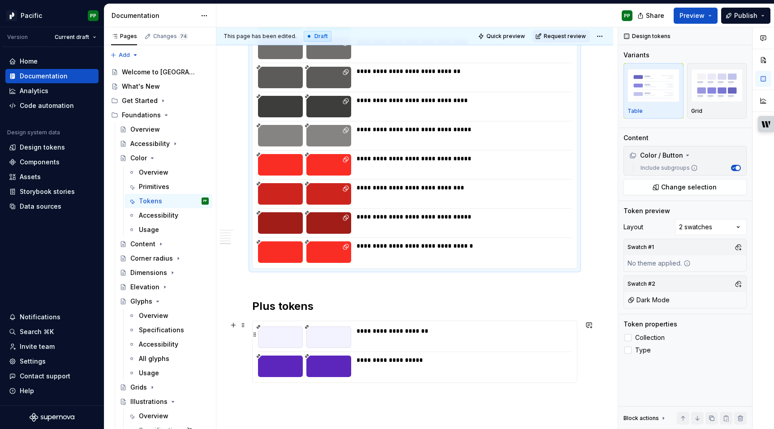
click at [528, 340] on div "**********" at bounding box center [462, 338] width 210 height 22
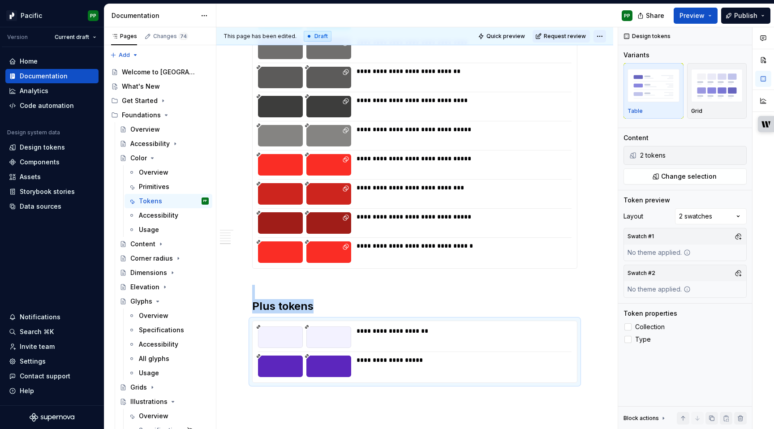
click at [603, 34] on html "Pacific PP Version Current draft Home Documentation Analytics Code automation D…" at bounding box center [387, 214] width 774 height 429
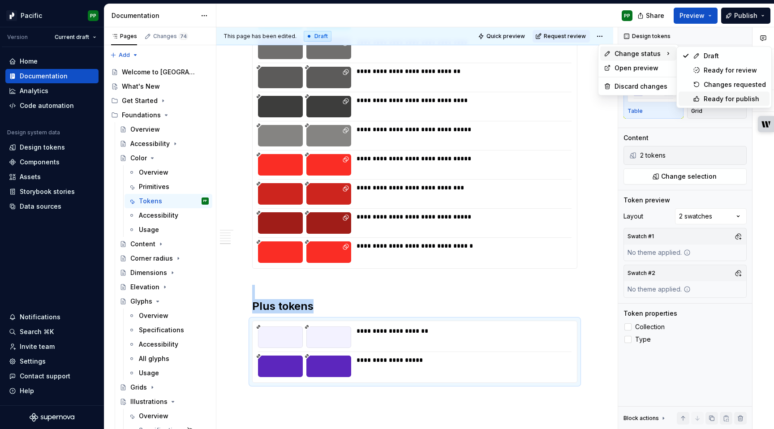
click at [701, 98] on div "Ready for publish" at bounding box center [724, 99] width 91 height 14
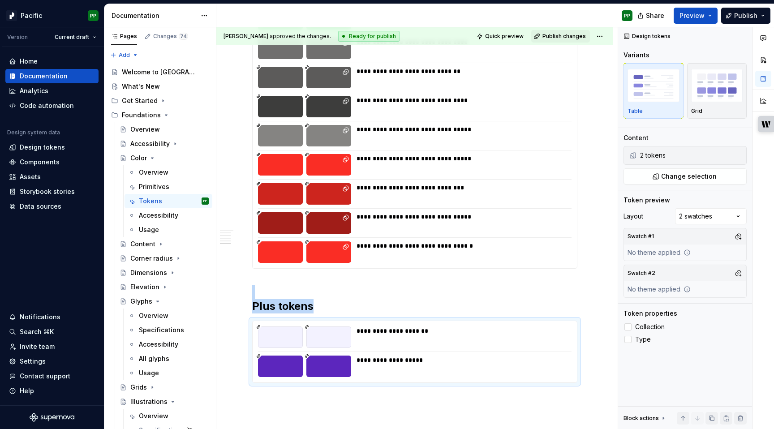
scroll to position [4954, 0]
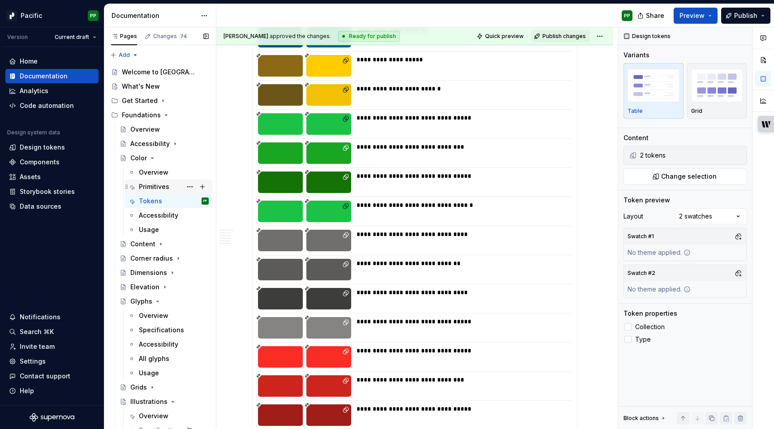
click at [163, 183] on div "Primitives" at bounding box center [154, 186] width 30 height 9
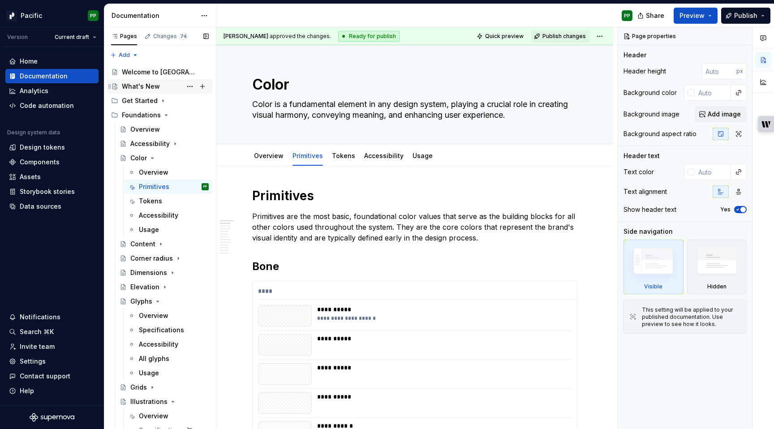
click at [149, 88] on div "What's New" at bounding box center [141, 86] width 38 height 9
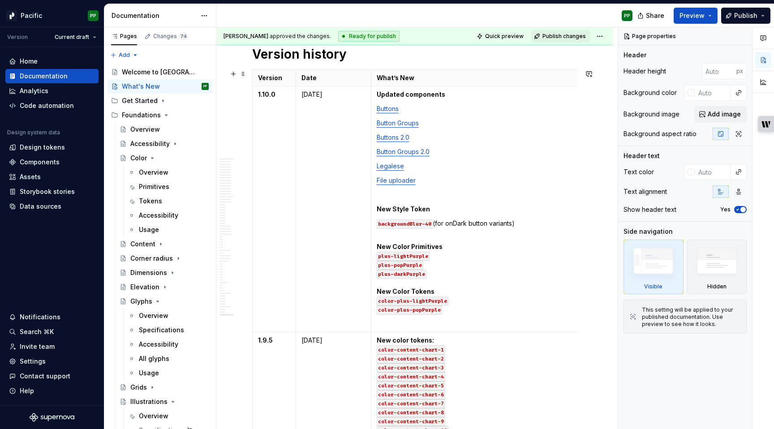
scroll to position [566, 0]
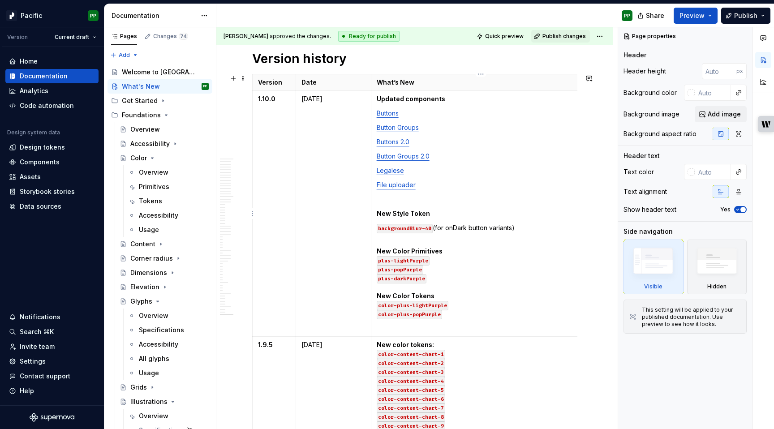
click at [437, 243] on p "New Color Primitives plus-lightPurple plus-popPurple plus-darkPurple New Color …" at bounding box center [481, 278] width 208 height 81
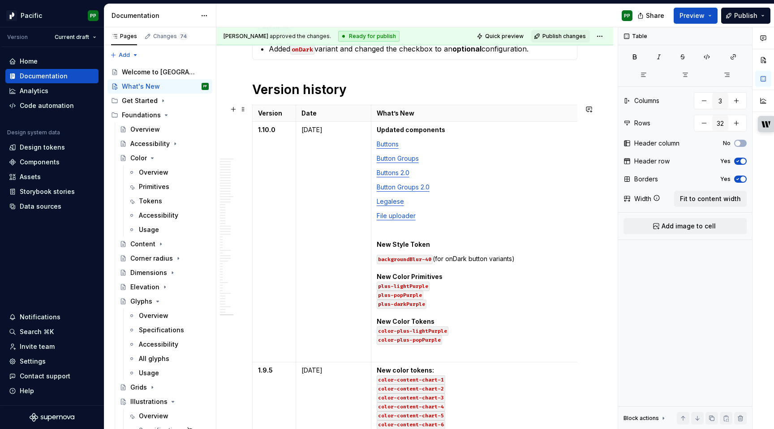
scroll to position [530, 0]
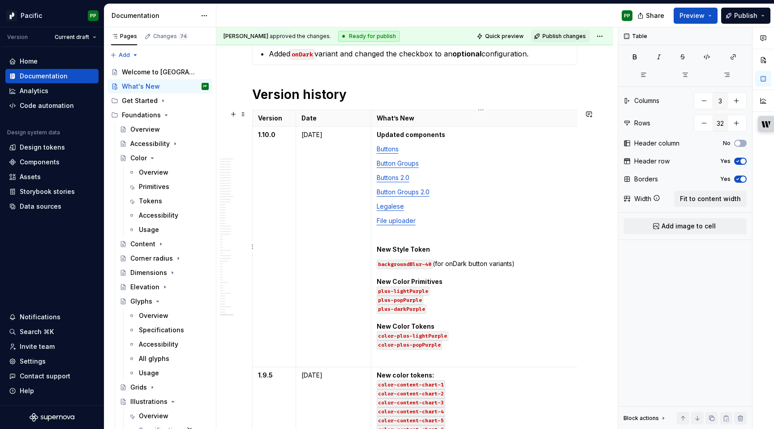
click at [452, 164] on p "Button Groups" at bounding box center [481, 163] width 208 height 9
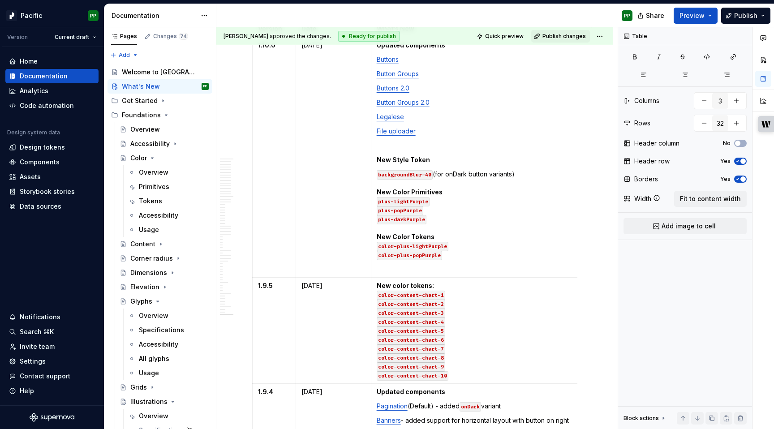
scroll to position [683, 0]
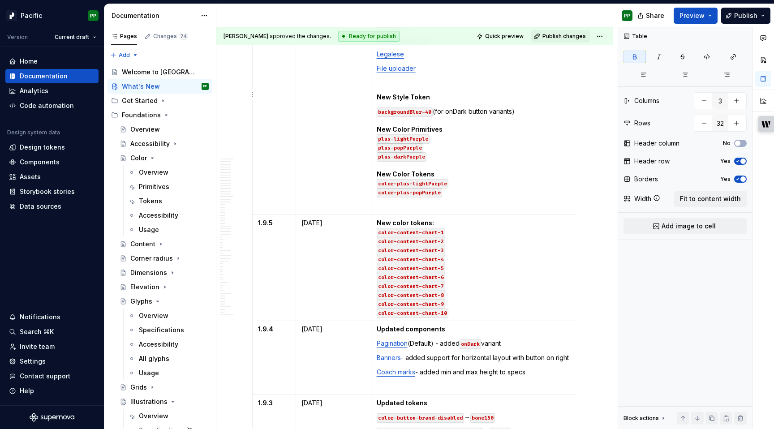
click at [463, 129] on p "backgroundBlur-40 (for onDark button variants) New Color Primitives plus-lightP…" at bounding box center [481, 152] width 208 height 90
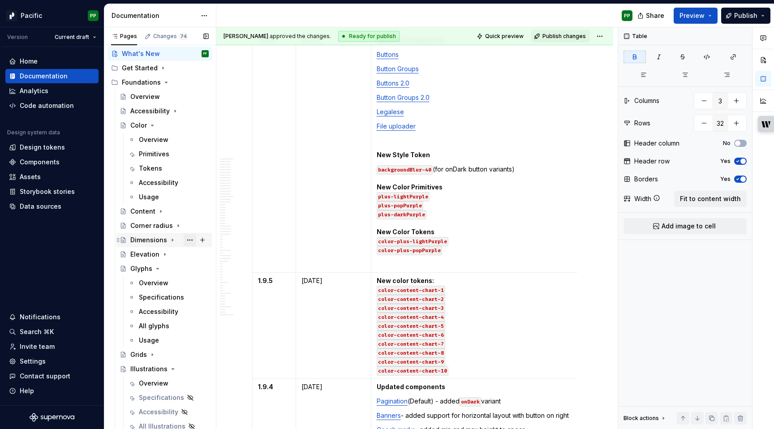
scroll to position [29, 0]
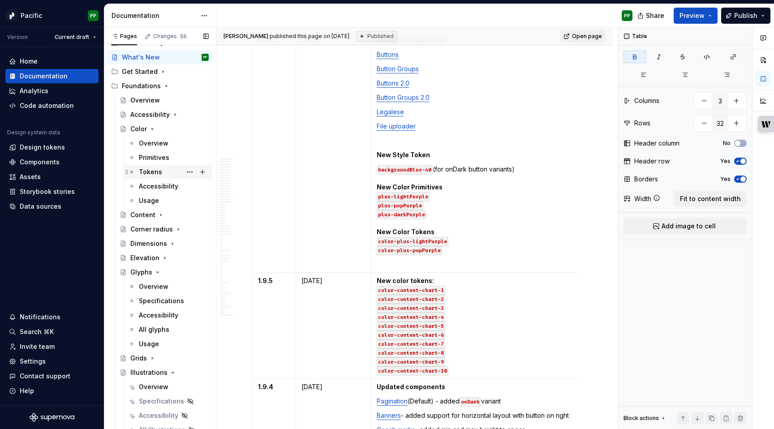
type textarea "*"
